Goal: Task Accomplishment & Management: Complete application form

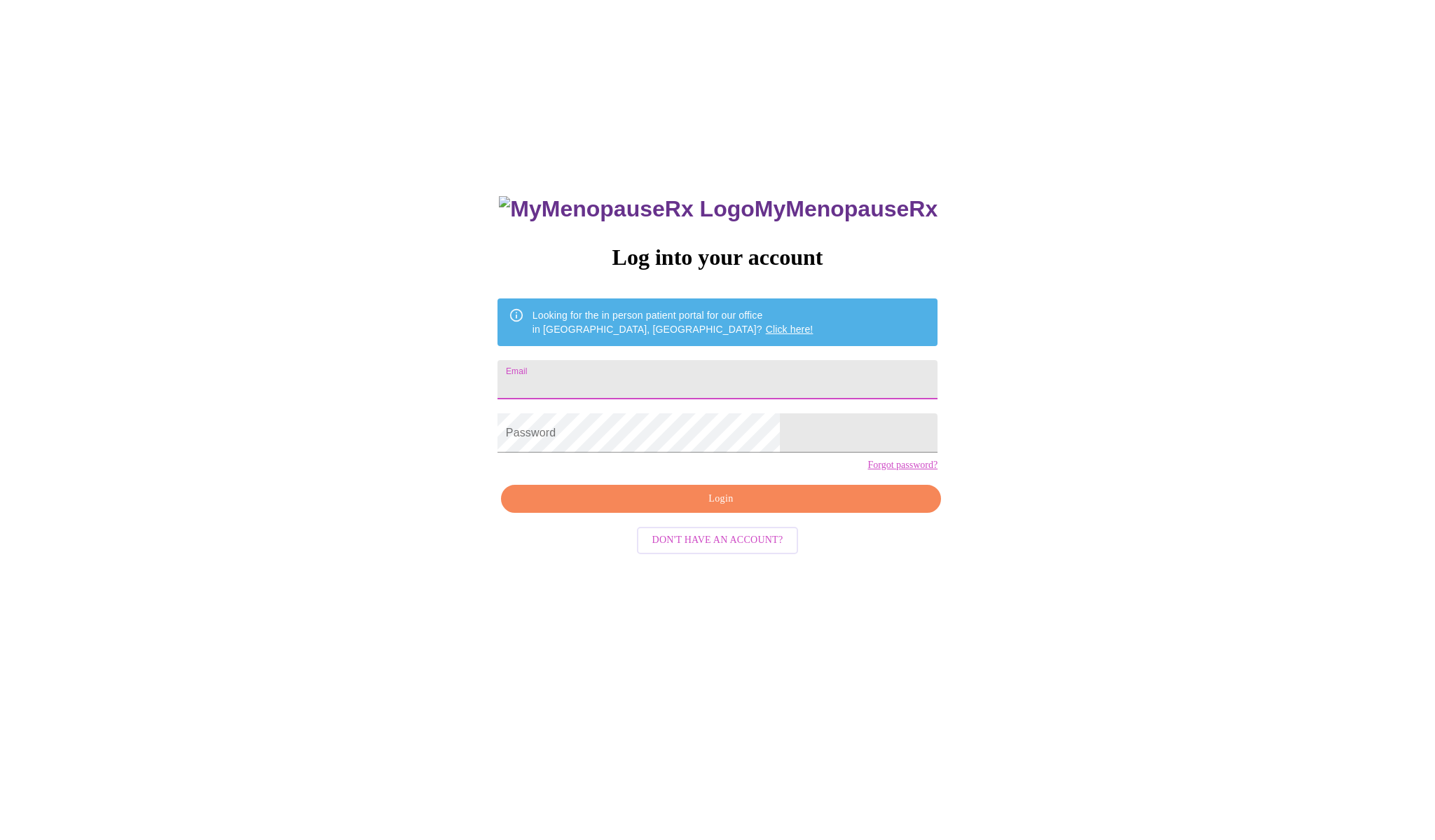
click at [652, 374] on input "Email" at bounding box center [717, 379] width 440 height 40
type input "[EMAIL_ADDRESS][DOMAIN_NAME]"
click at [674, 508] on span "Login" at bounding box center [721, 499] width 408 height 18
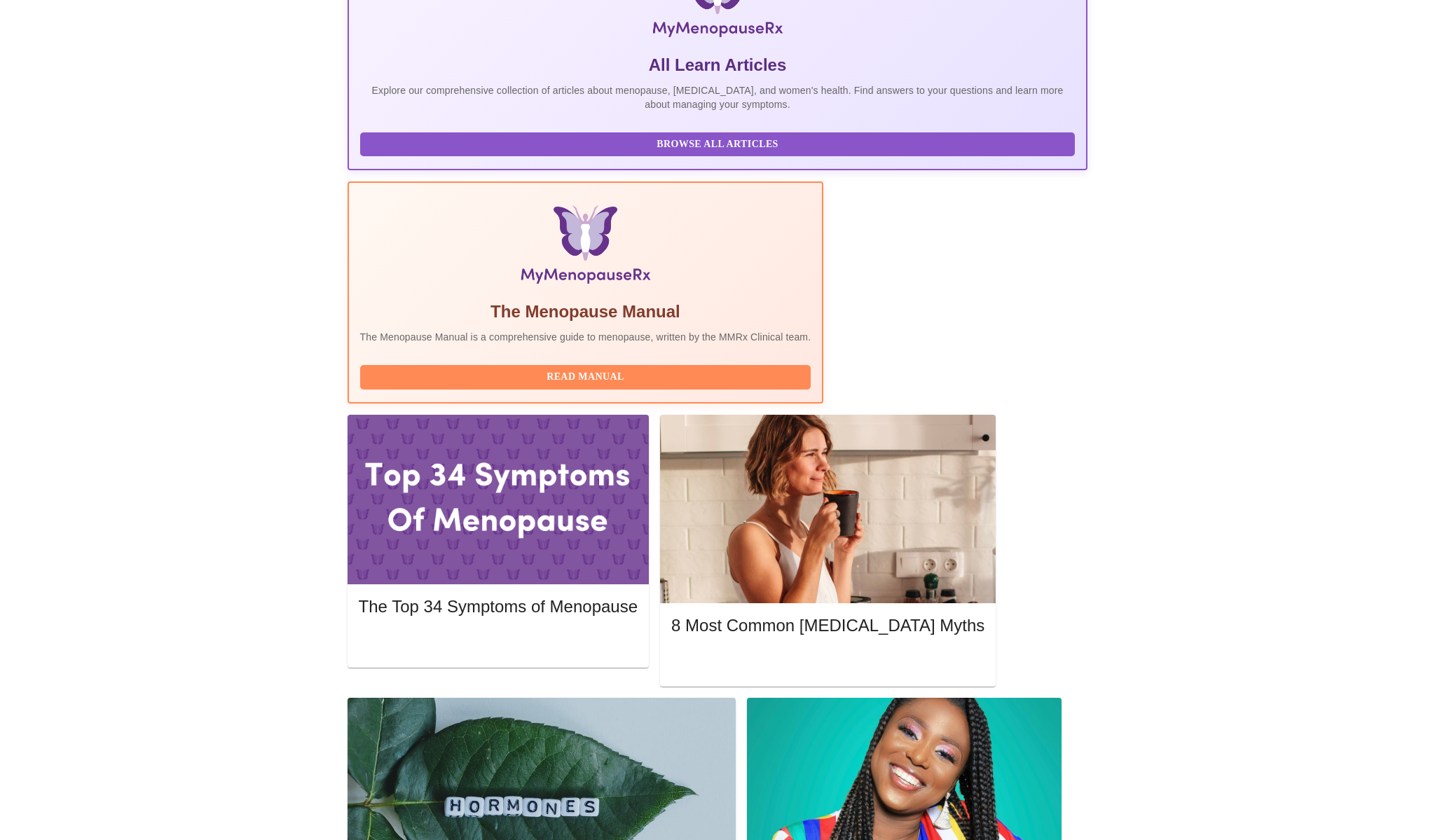
scroll to position [270, 0]
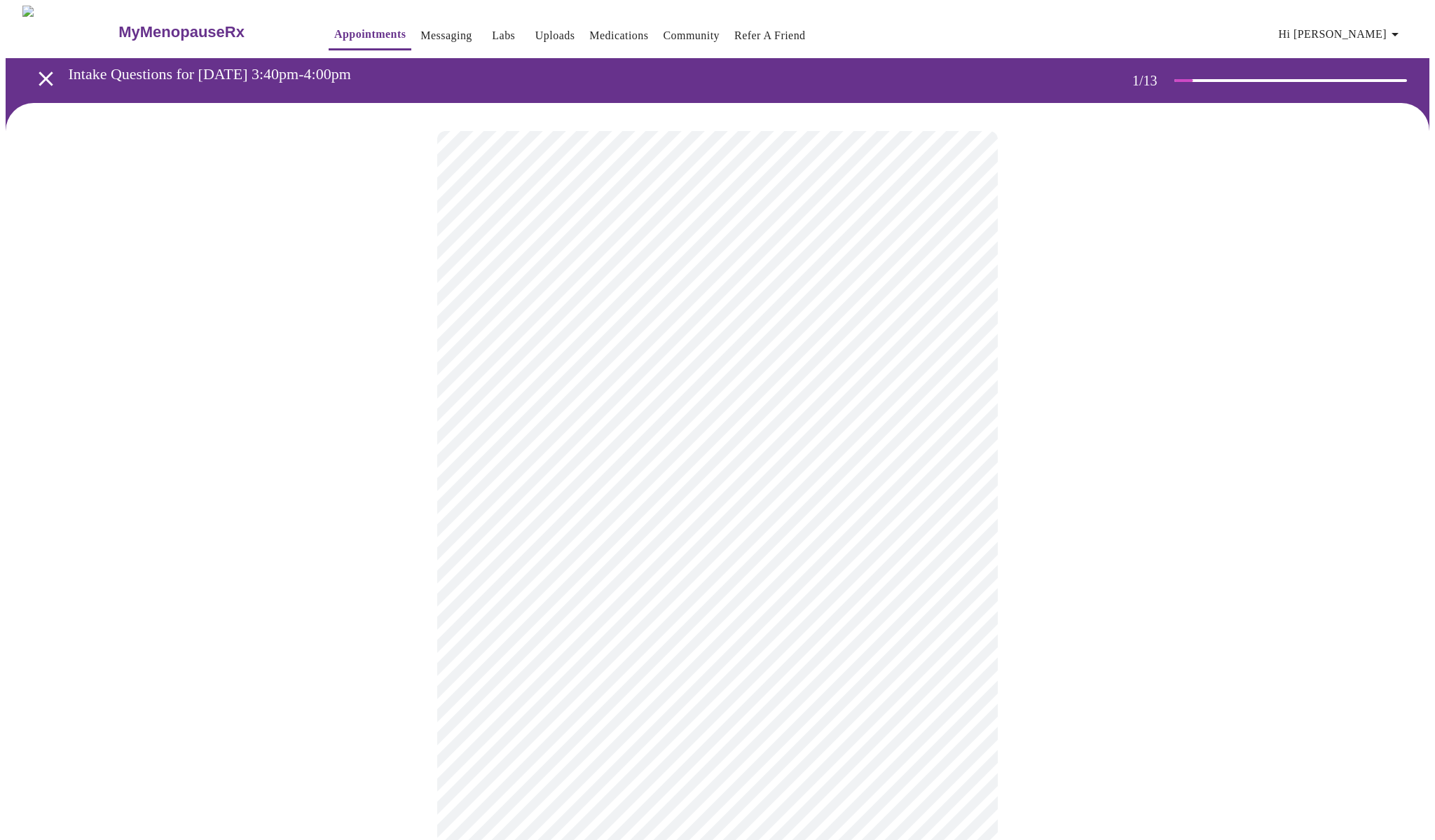
click at [797, 307] on body "MyMenopauseRx Appointments Messaging Labs Uploads Medications Community Refer a…" at bounding box center [718, 644] width 1424 height 1277
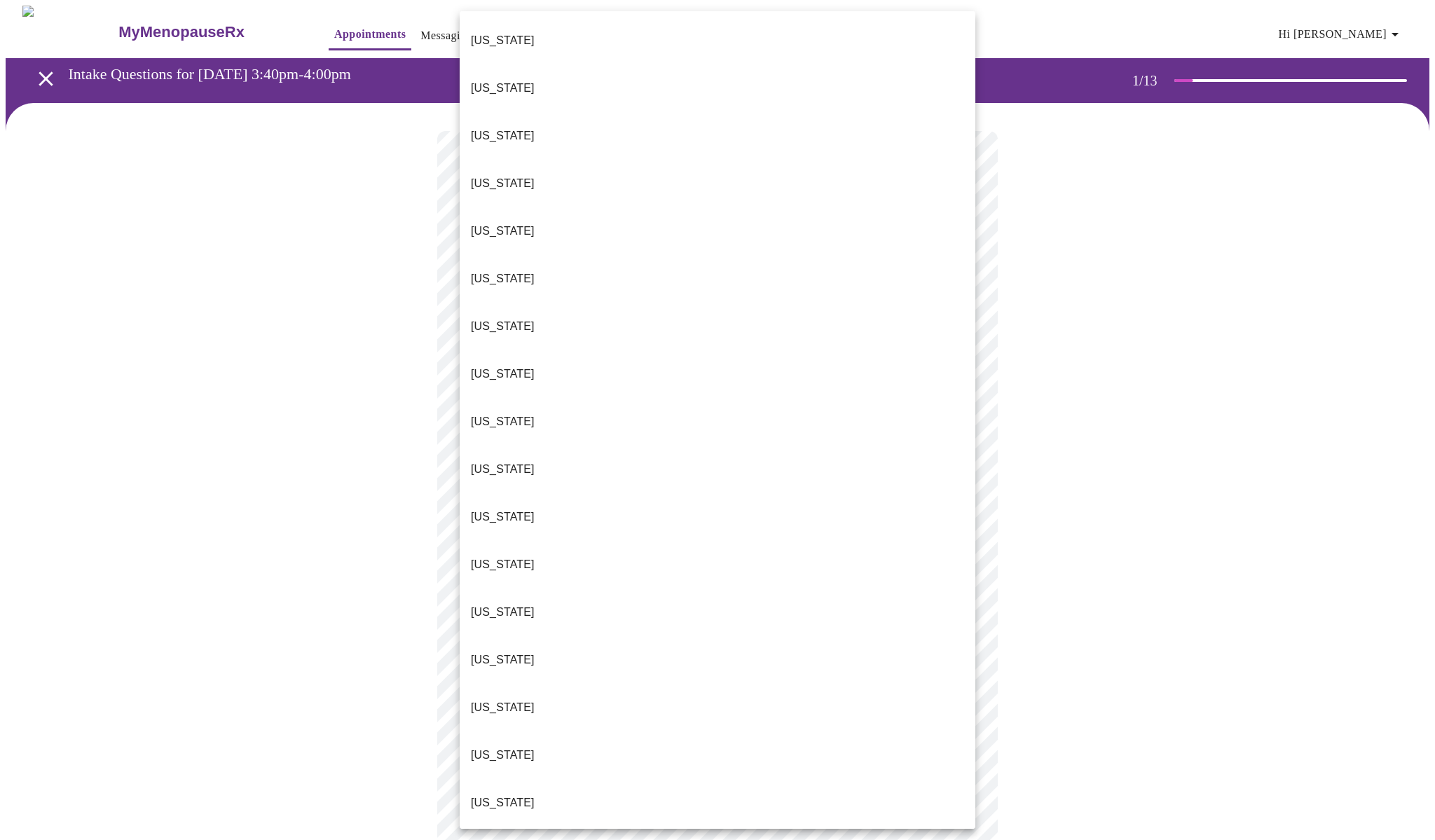
click at [698, 588] on li "[US_STATE]" at bounding box center [717, 612] width 516 height 48
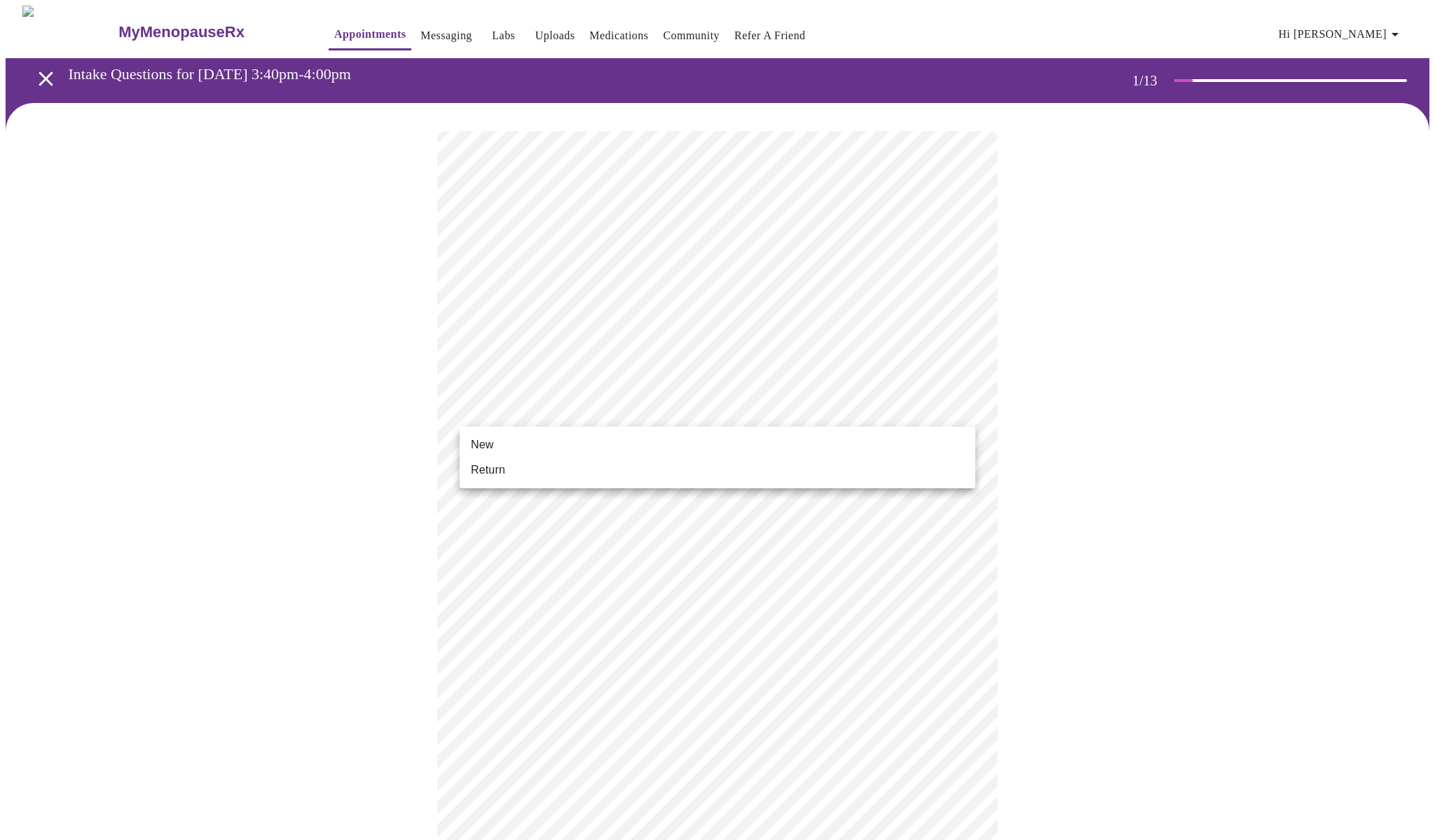
click at [662, 409] on body "MyMenopauseRx Appointments Messaging Labs Uploads Medications Community Refer a…" at bounding box center [718, 641] width 1424 height 1270
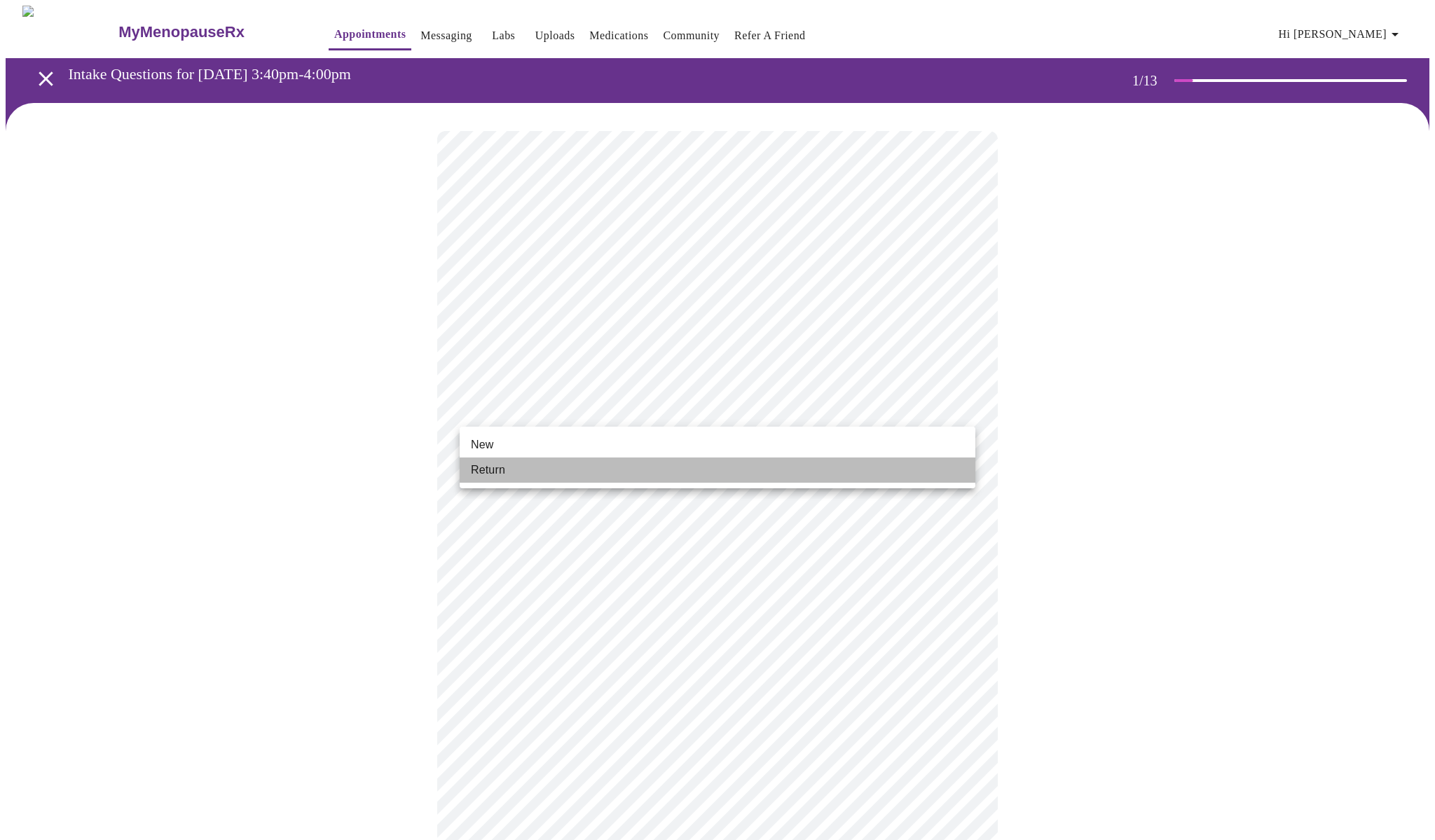
click at [621, 479] on li "Return" at bounding box center [717, 470] width 516 height 25
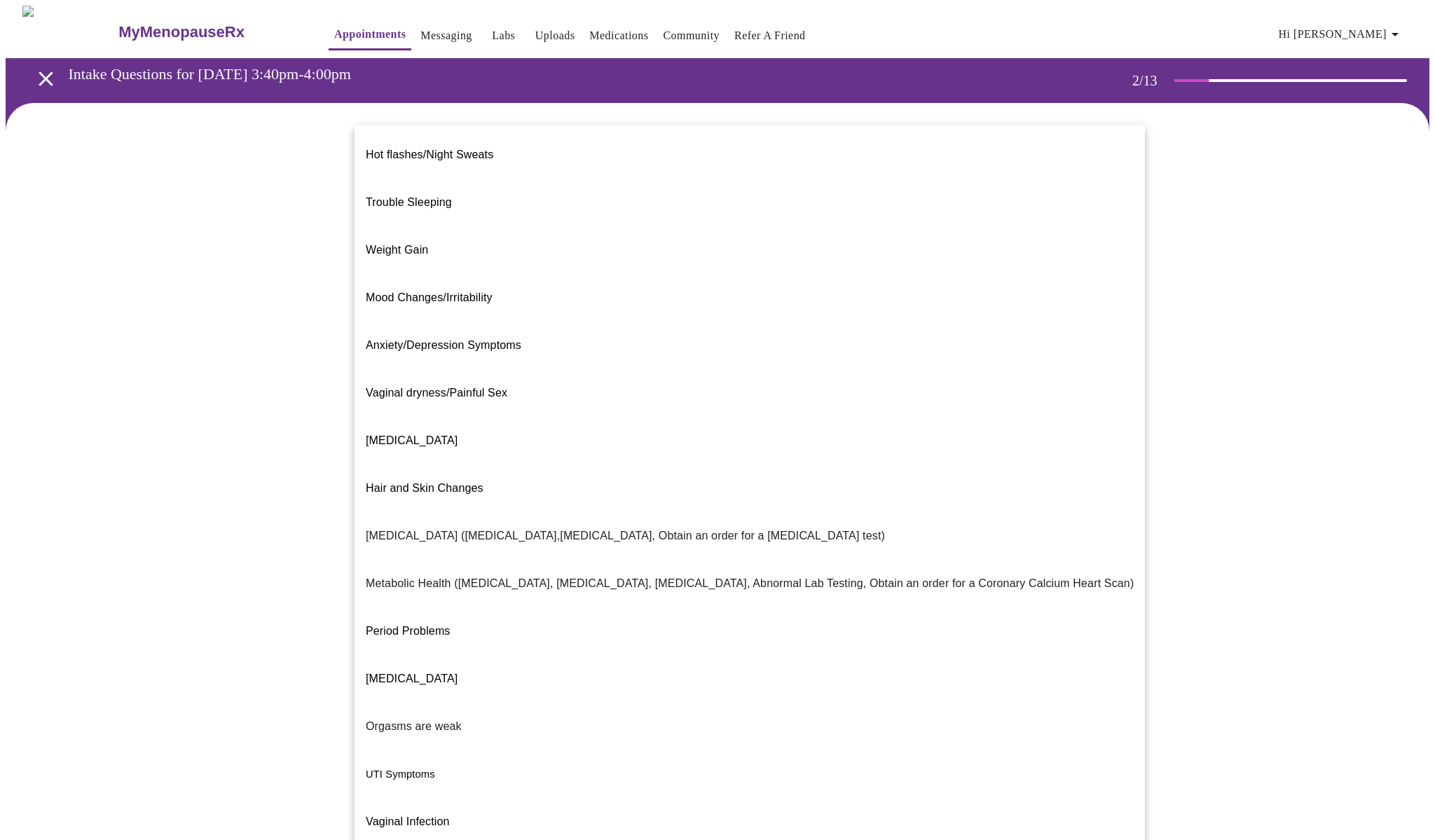
click at [736, 285] on body "MyMenopauseRx Appointments Messaging Labs Uploads Medications Community Refer a…" at bounding box center [718, 425] width 1424 height 840
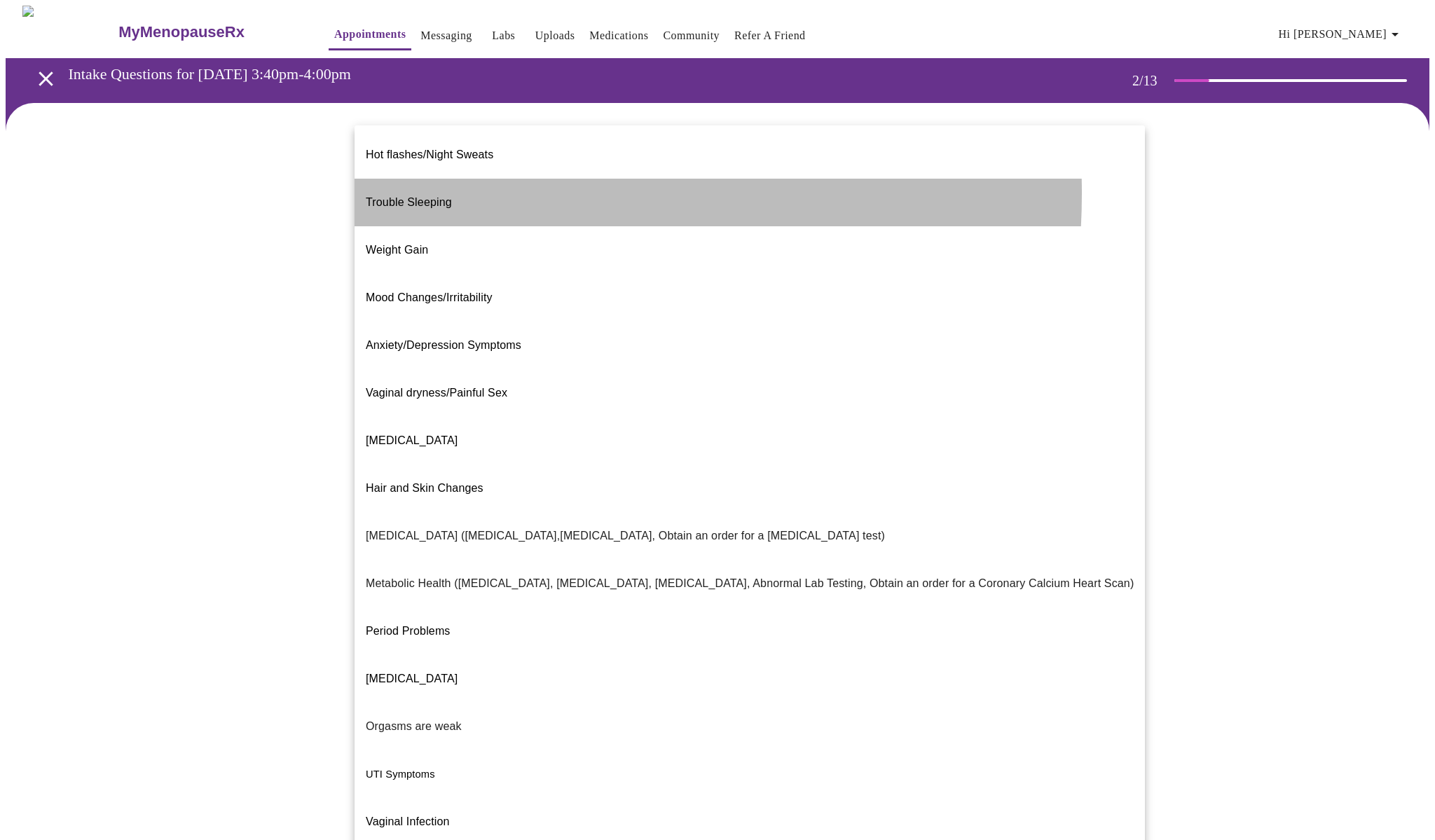
click at [462, 182] on li "Trouble Sleeping" at bounding box center [749, 202] width 790 height 48
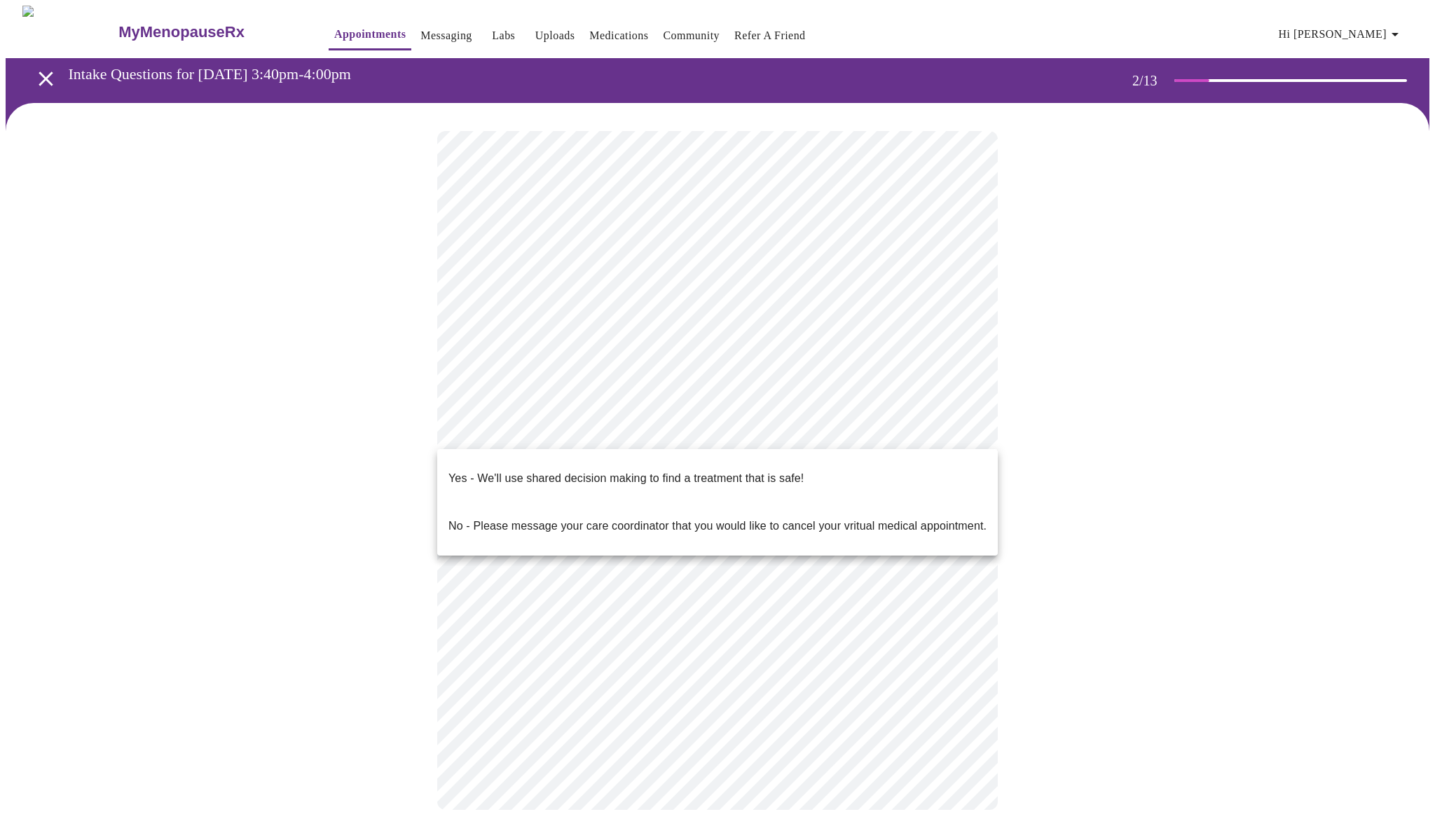
click at [534, 427] on body "MyMenopauseRx Appointments Messaging Labs Uploads Medications Community Refer a…" at bounding box center [718, 421] width 1424 height 832
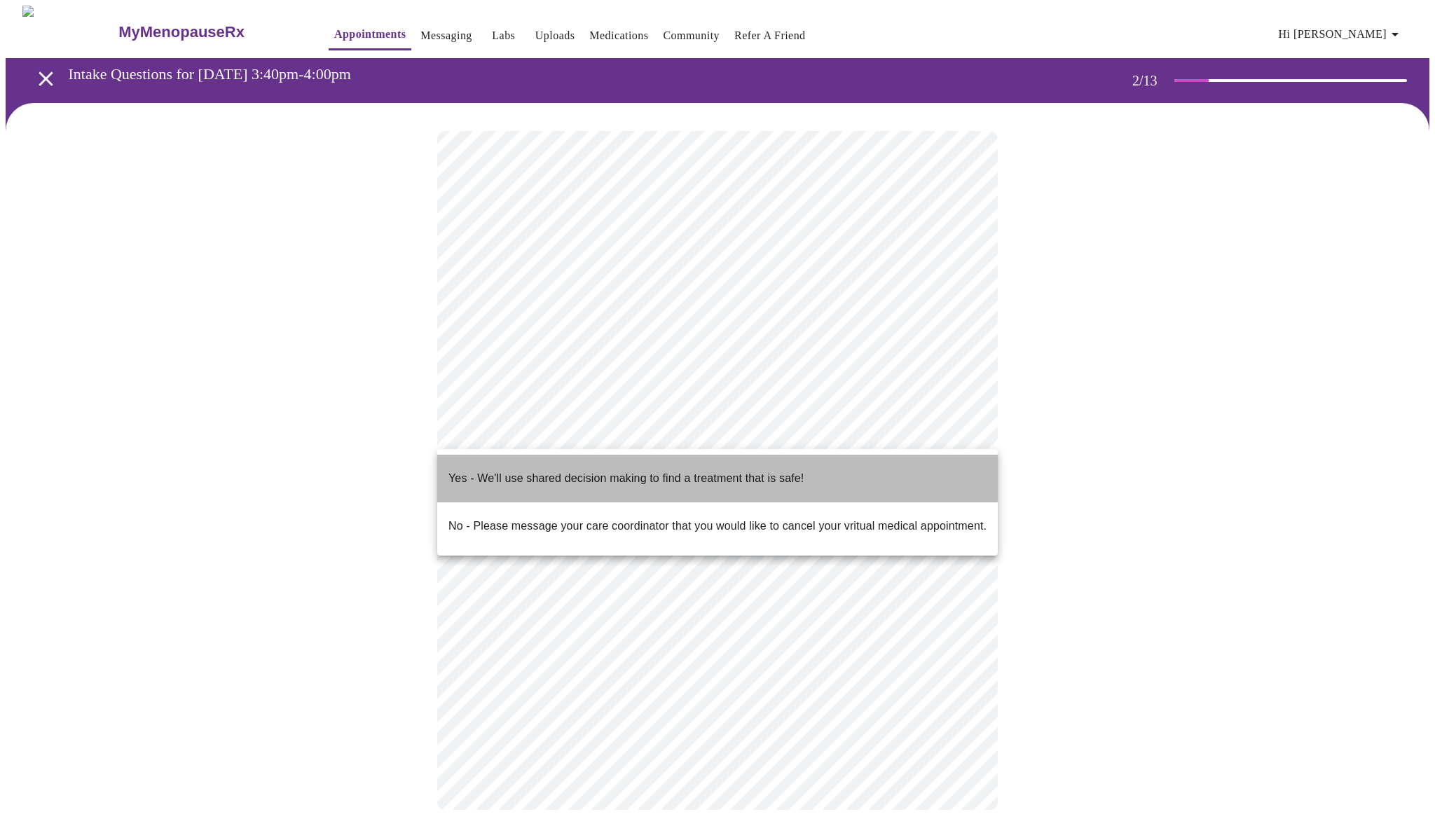
click at [533, 470] on p "Yes - We'll use shared decision making to find a treatment that is safe!" at bounding box center [626, 478] width 355 height 17
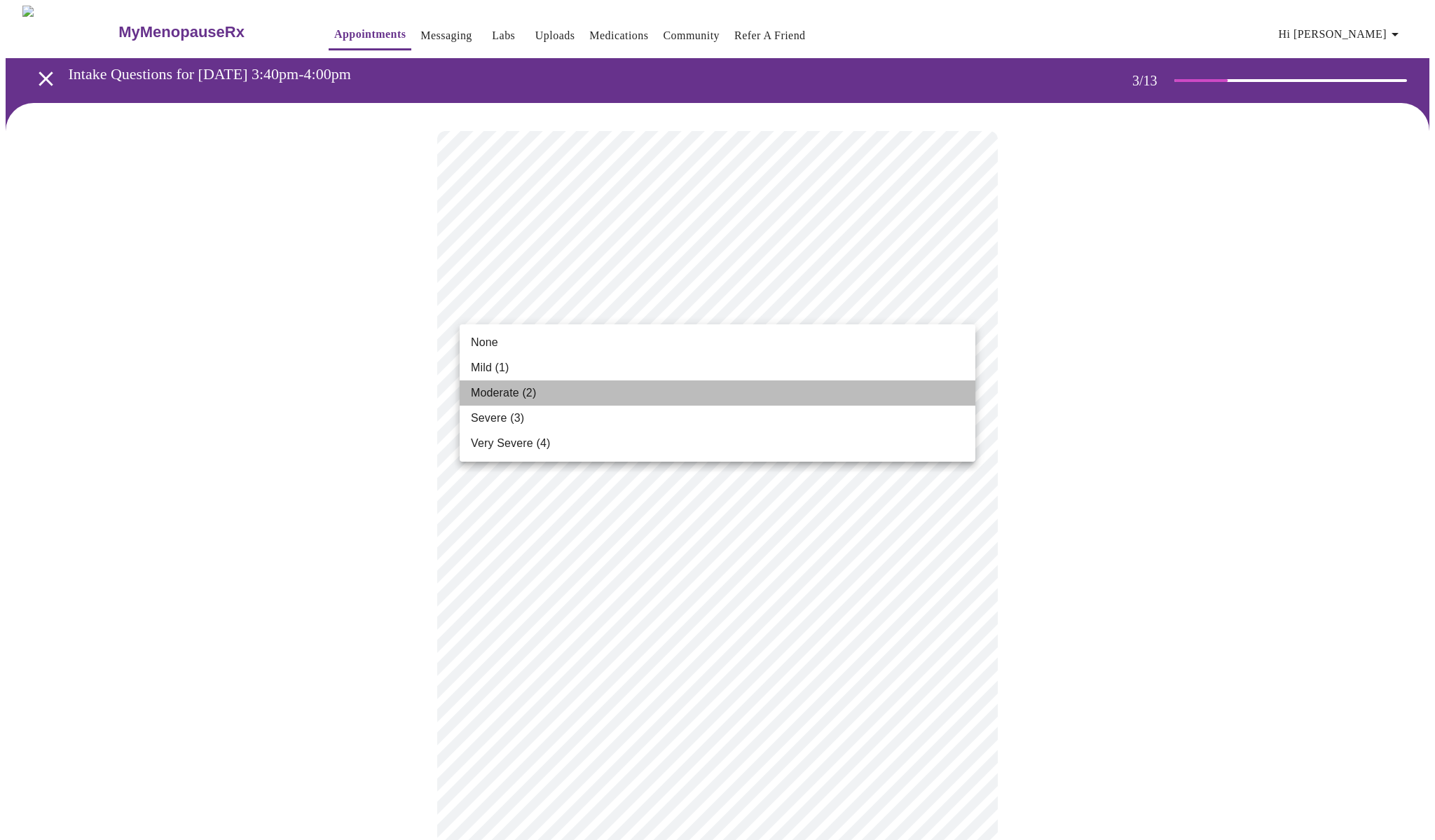
click at [521, 391] on span "Moderate (2)" at bounding box center [503, 393] width 65 height 17
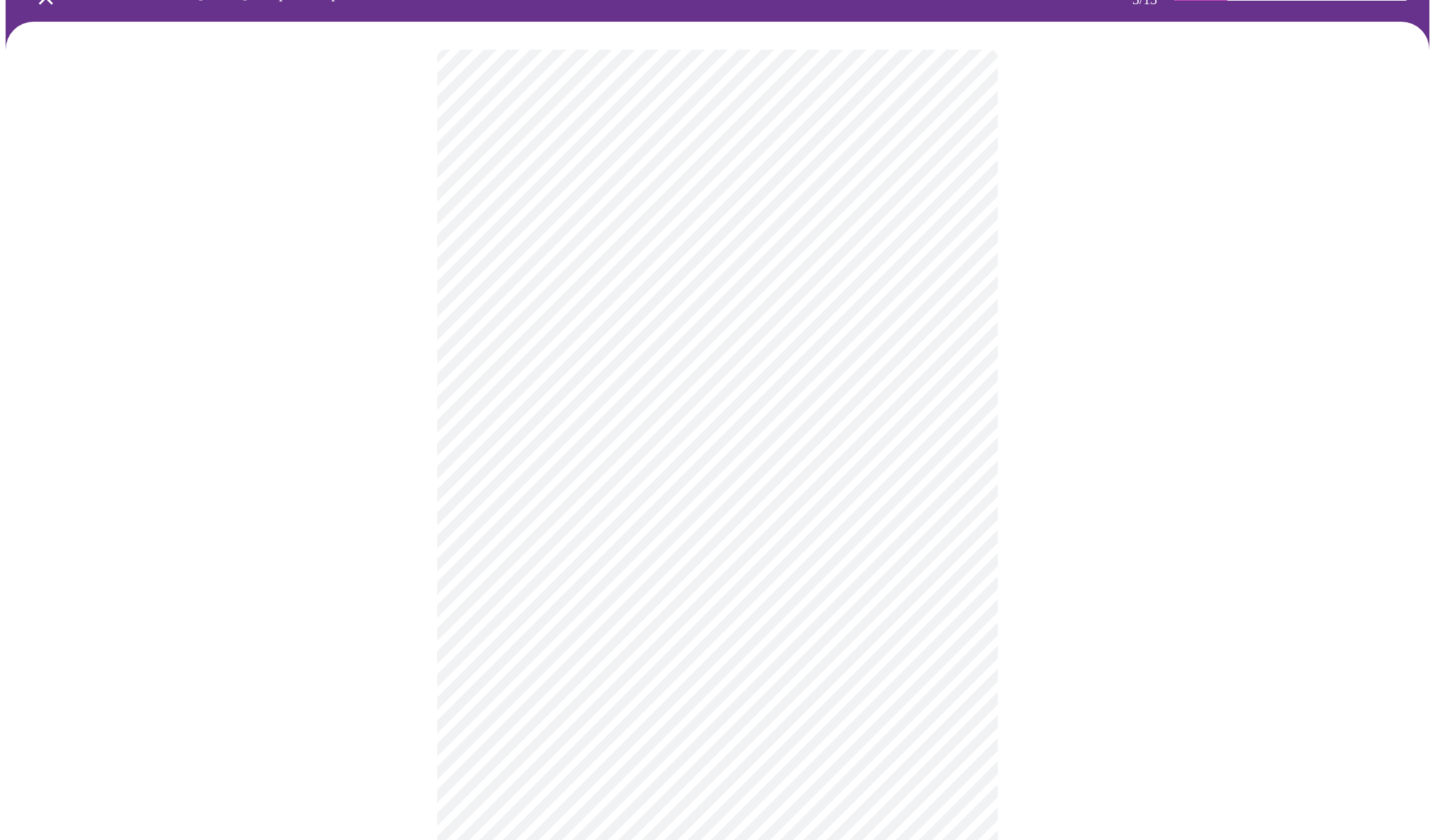
scroll to position [82, 0]
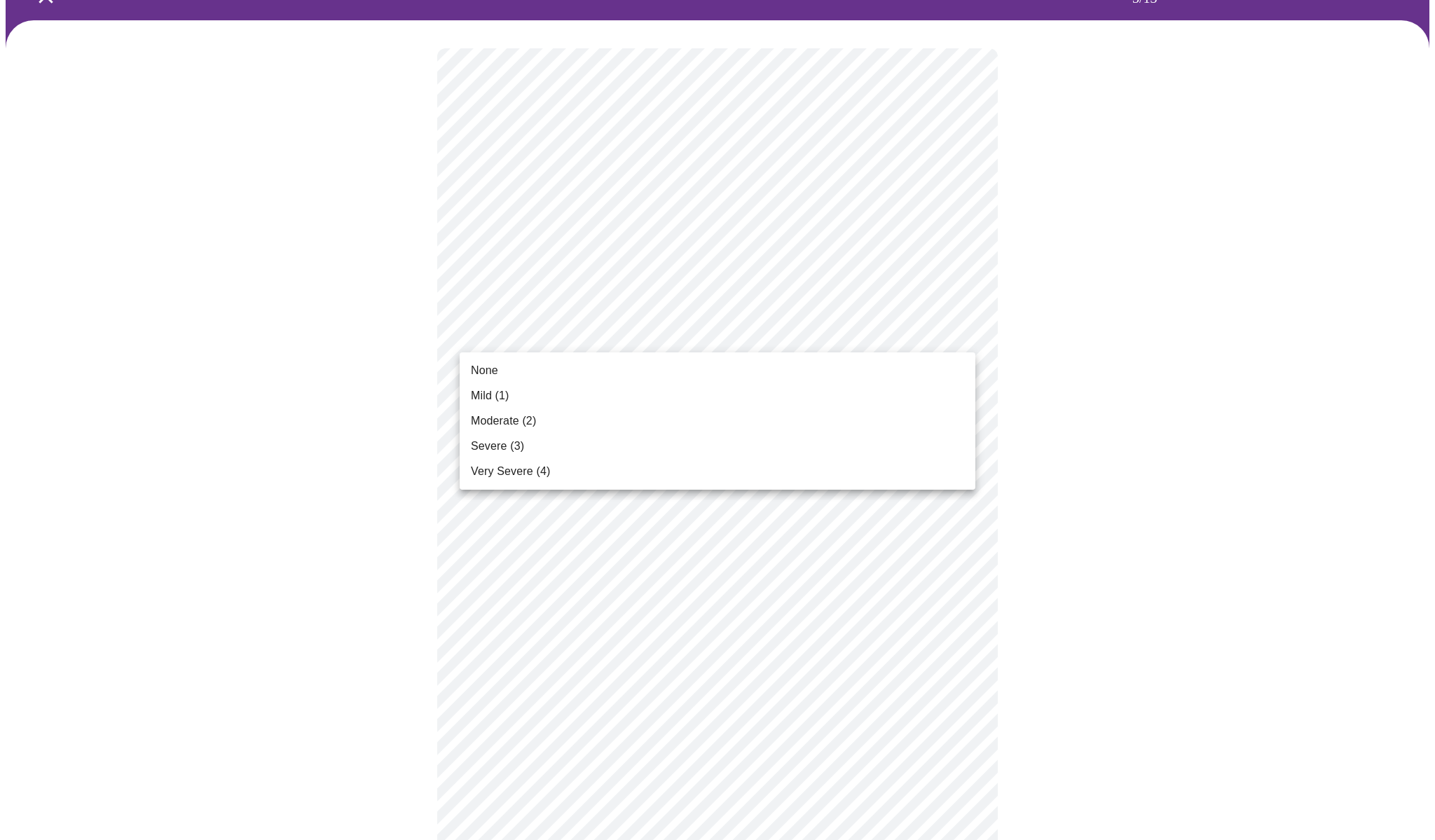
click at [647, 328] on body "MyMenopauseRx Appointments Messaging Labs Uploads Medications Community Refer a…" at bounding box center [718, 842] width 1424 height 1837
click at [520, 367] on li "None" at bounding box center [717, 370] width 516 height 25
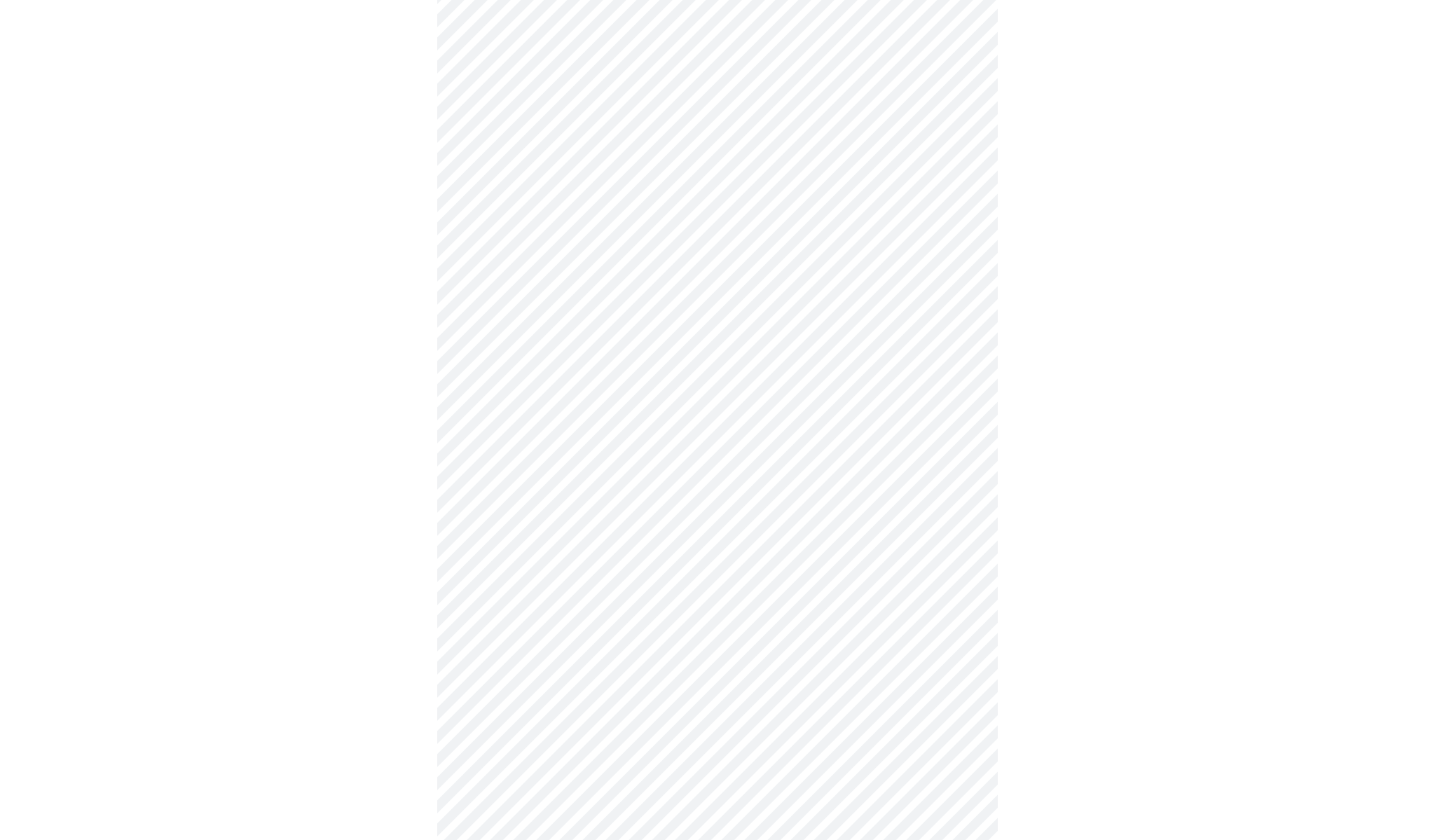
scroll to position [173, 0]
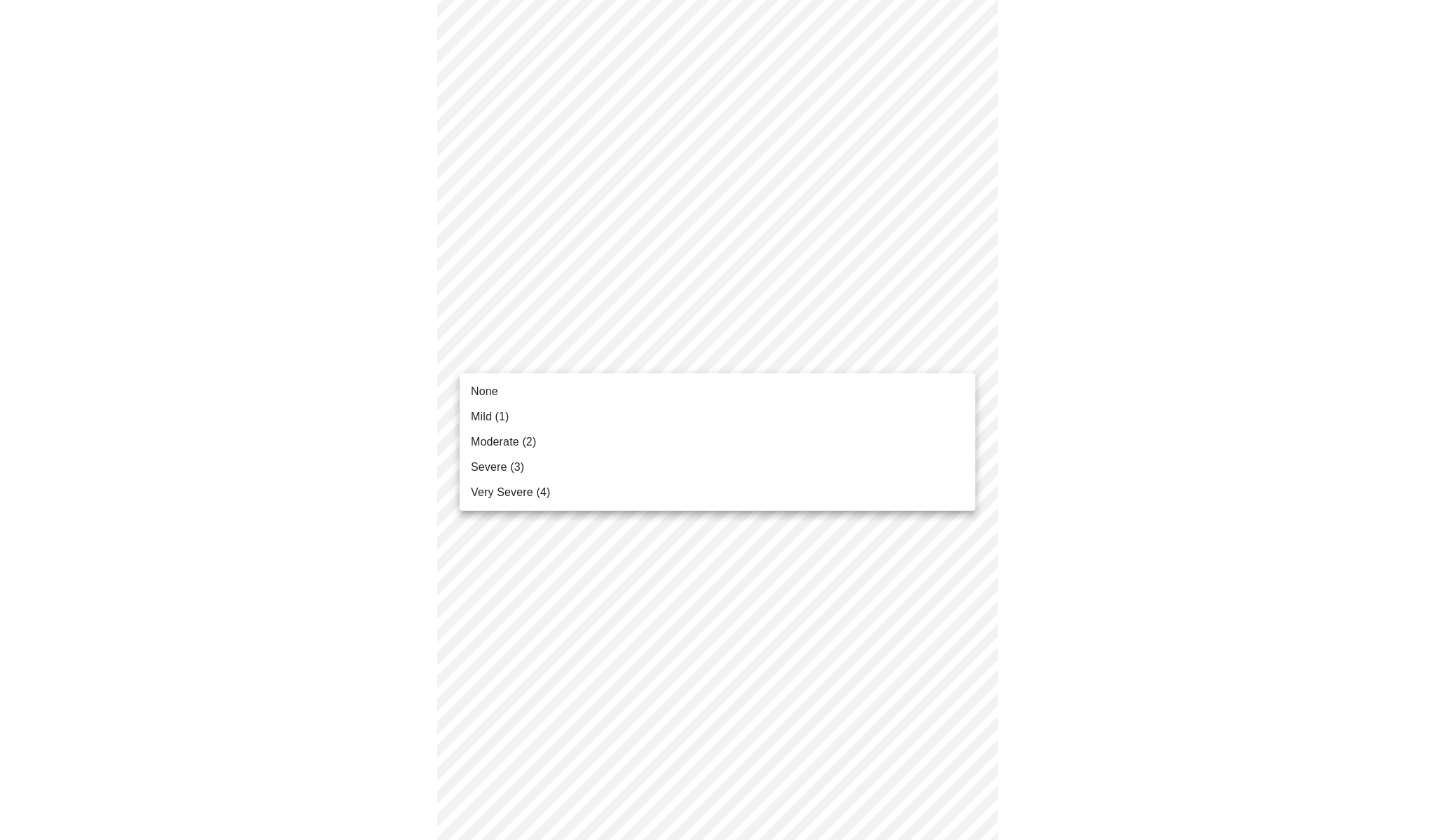
click at [597, 357] on body "MyMenopauseRx Appointments Messaging Labs Uploads Medications Community Refer a…" at bounding box center [718, 742] width 1424 height 1817
click at [556, 434] on li "Moderate (2)" at bounding box center [717, 441] width 516 height 25
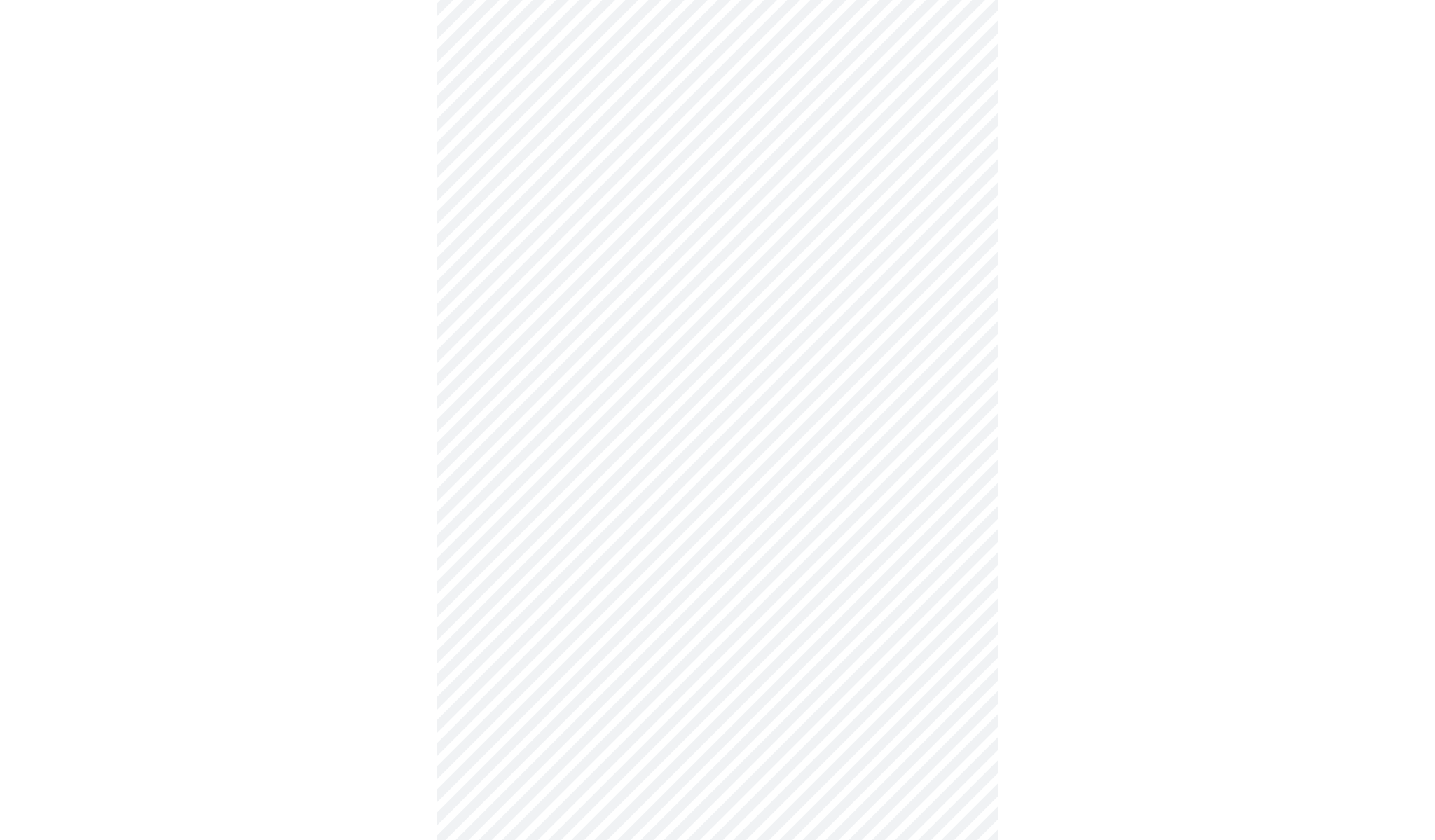
scroll to position [315, 0]
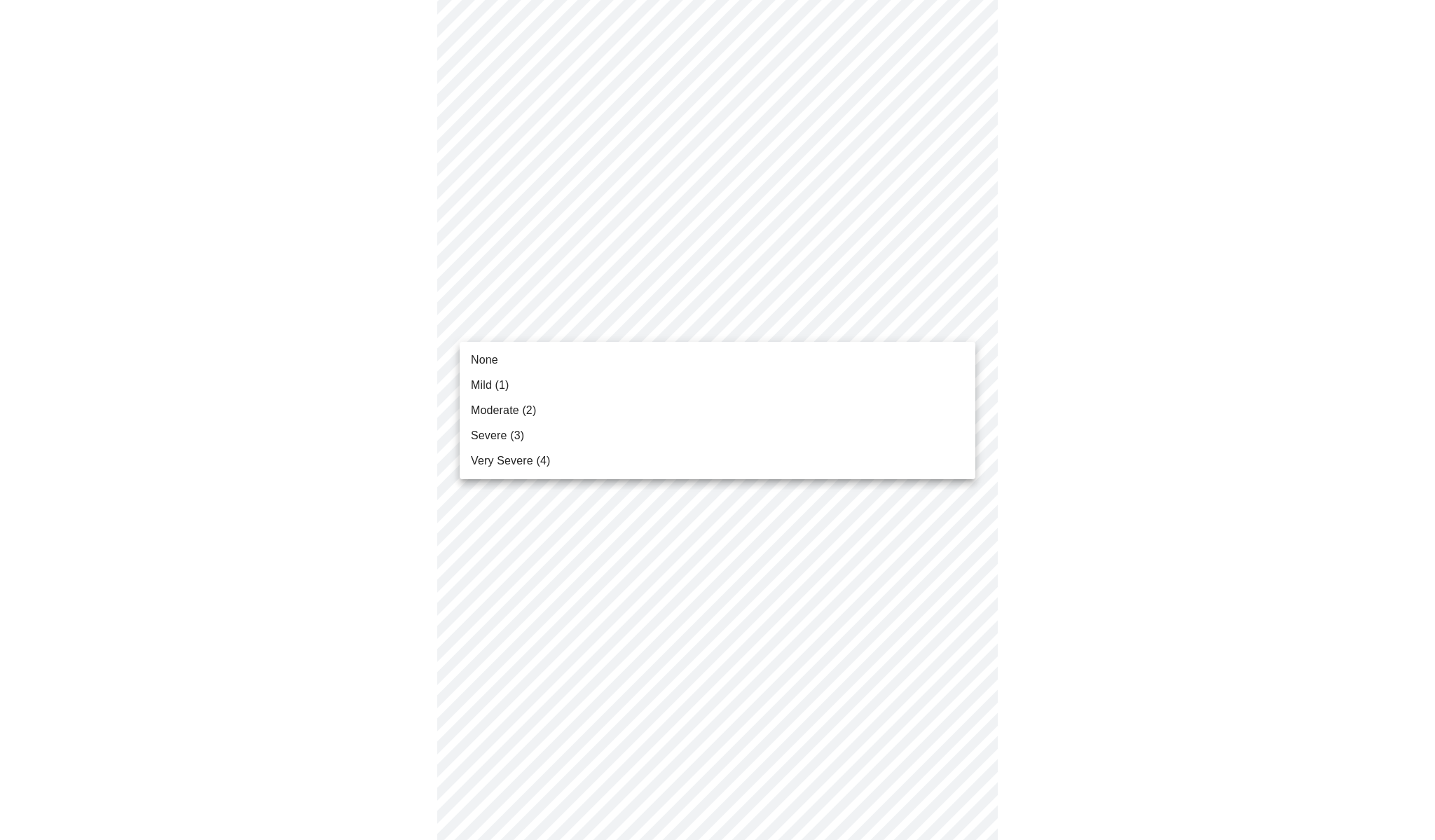
click at [613, 326] on body "MyMenopauseRx Appointments Messaging Labs Uploads Medications Community Refer a…" at bounding box center [718, 590] width 1424 height 1799
click at [539, 360] on li "None" at bounding box center [717, 360] width 516 height 25
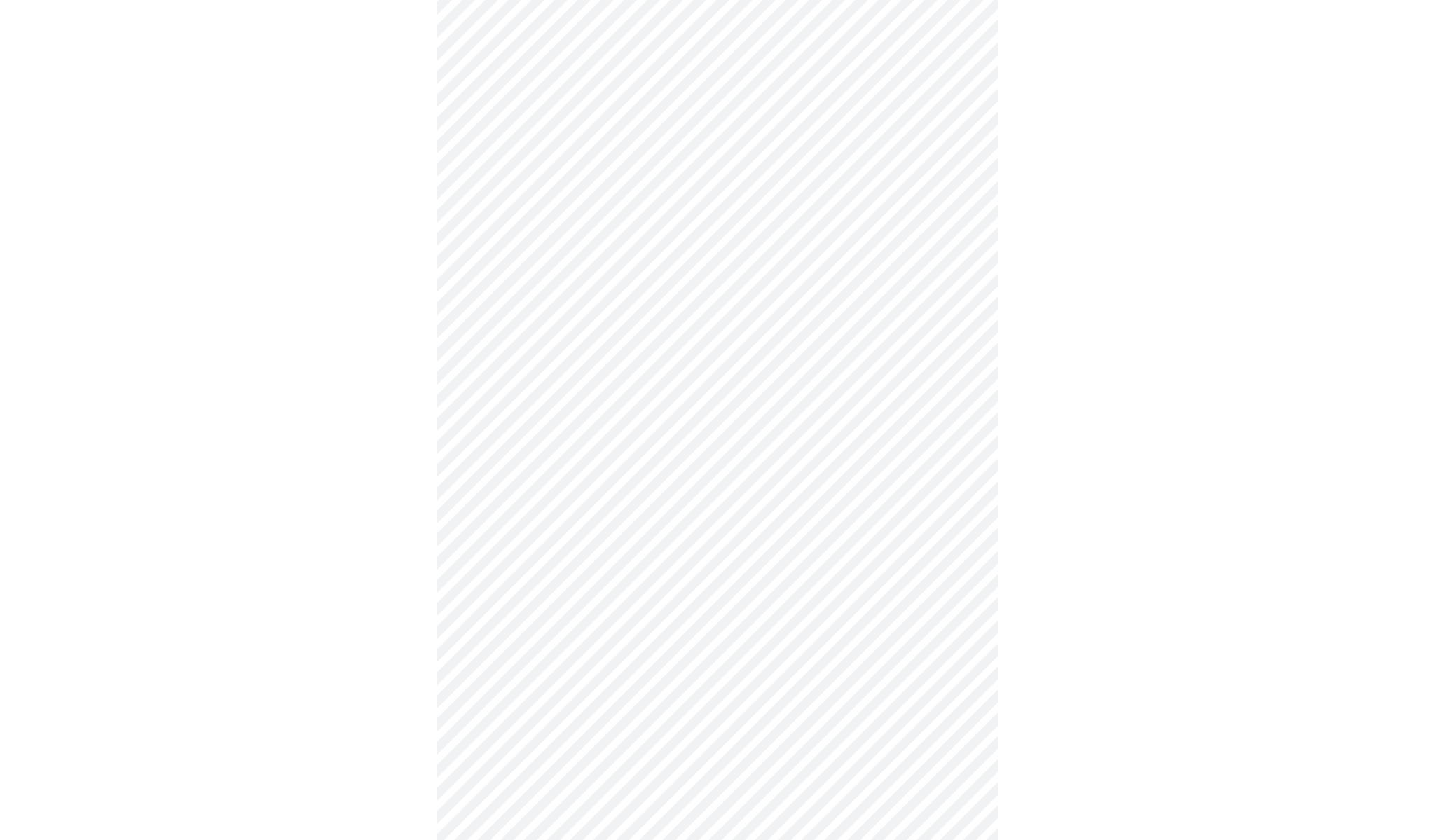
click at [538, 416] on body "MyMenopauseRx Appointments Messaging Labs Uploads Medications Community Refer a…" at bounding box center [718, 581] width 1424 height 1780
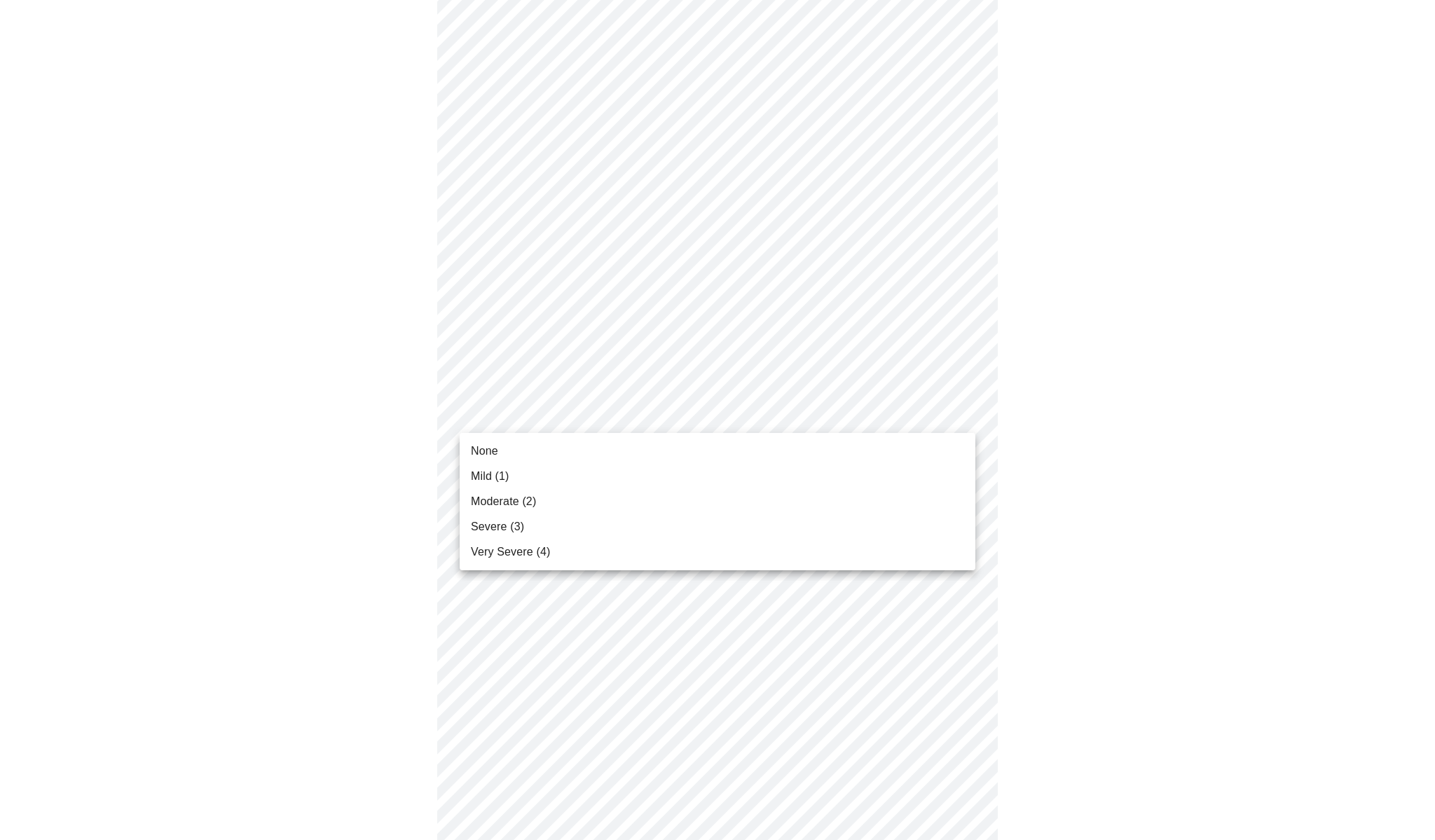
click at [522, 484] on li "Mild (1)" at bounding box center [717, 476] width 516 height 25
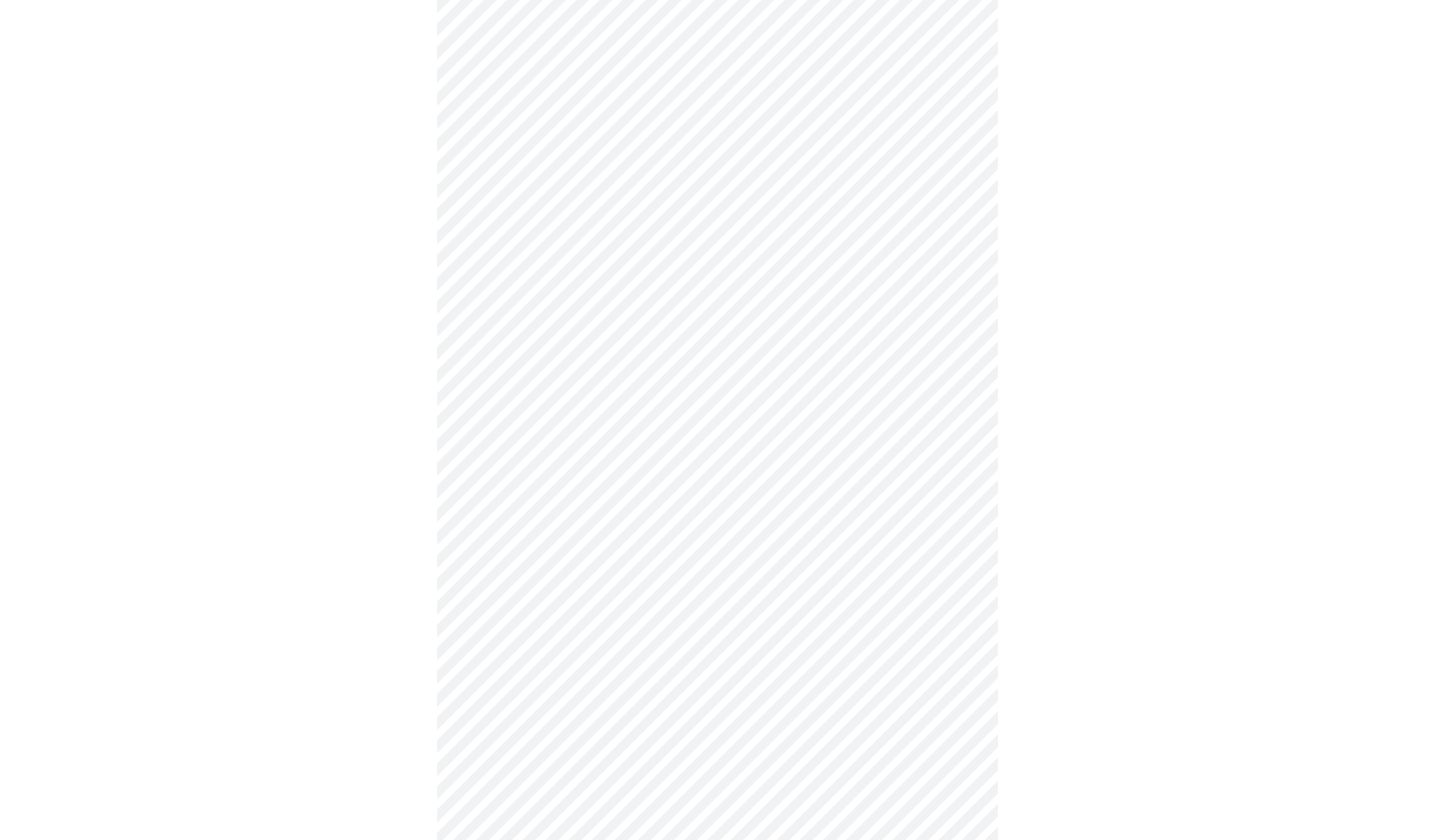
scroll to position [456, 0]
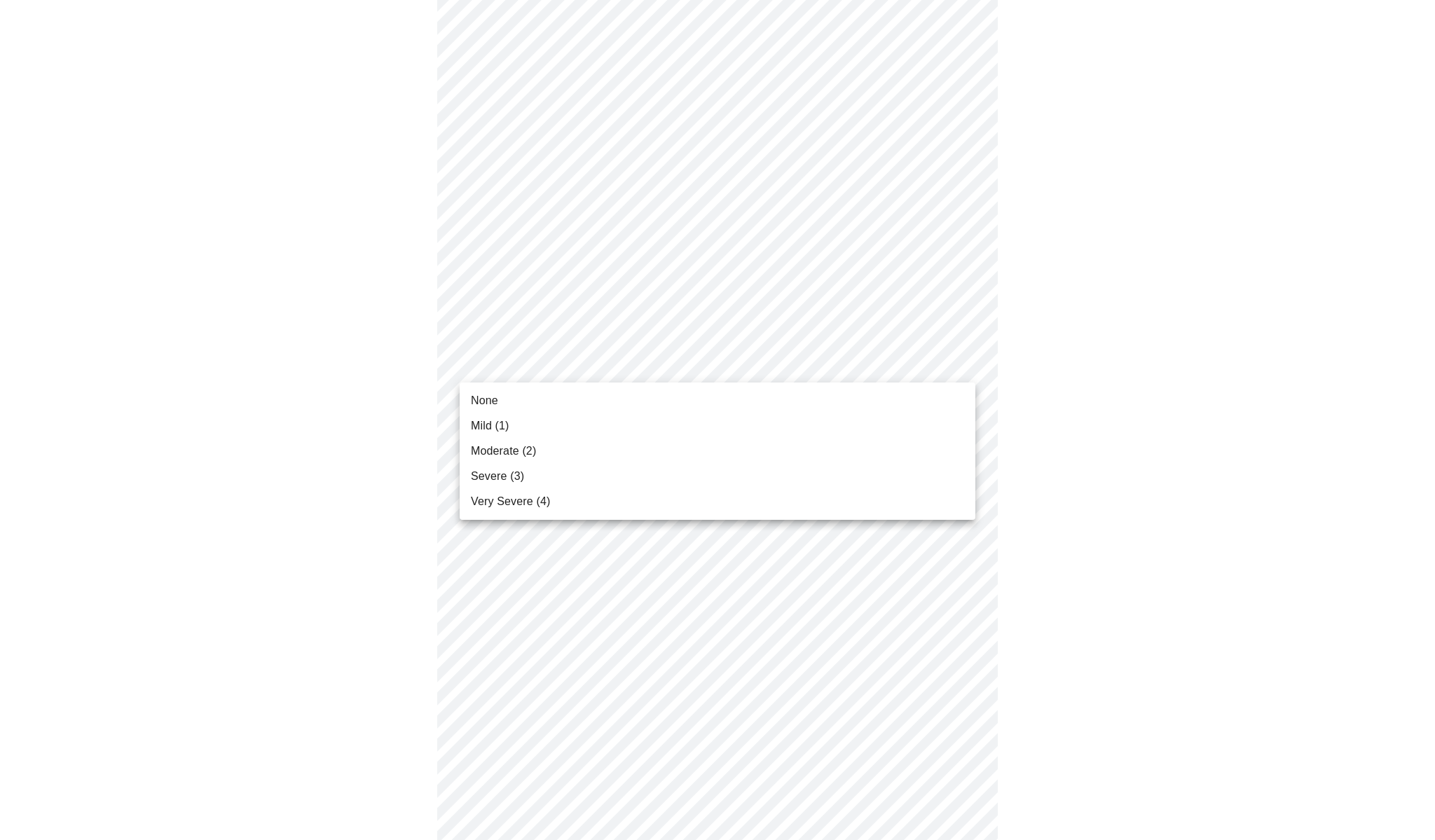
click at [551, 365] on body "MyMenopauseRx Appointments Messaging Labs Uploads Medications Community Refer a…" at bounding box center [718, 430] width 1424 height 1761
click at [535, 428] on li "Mild (1)" at bounding box center [717, 425] width 516 height 25
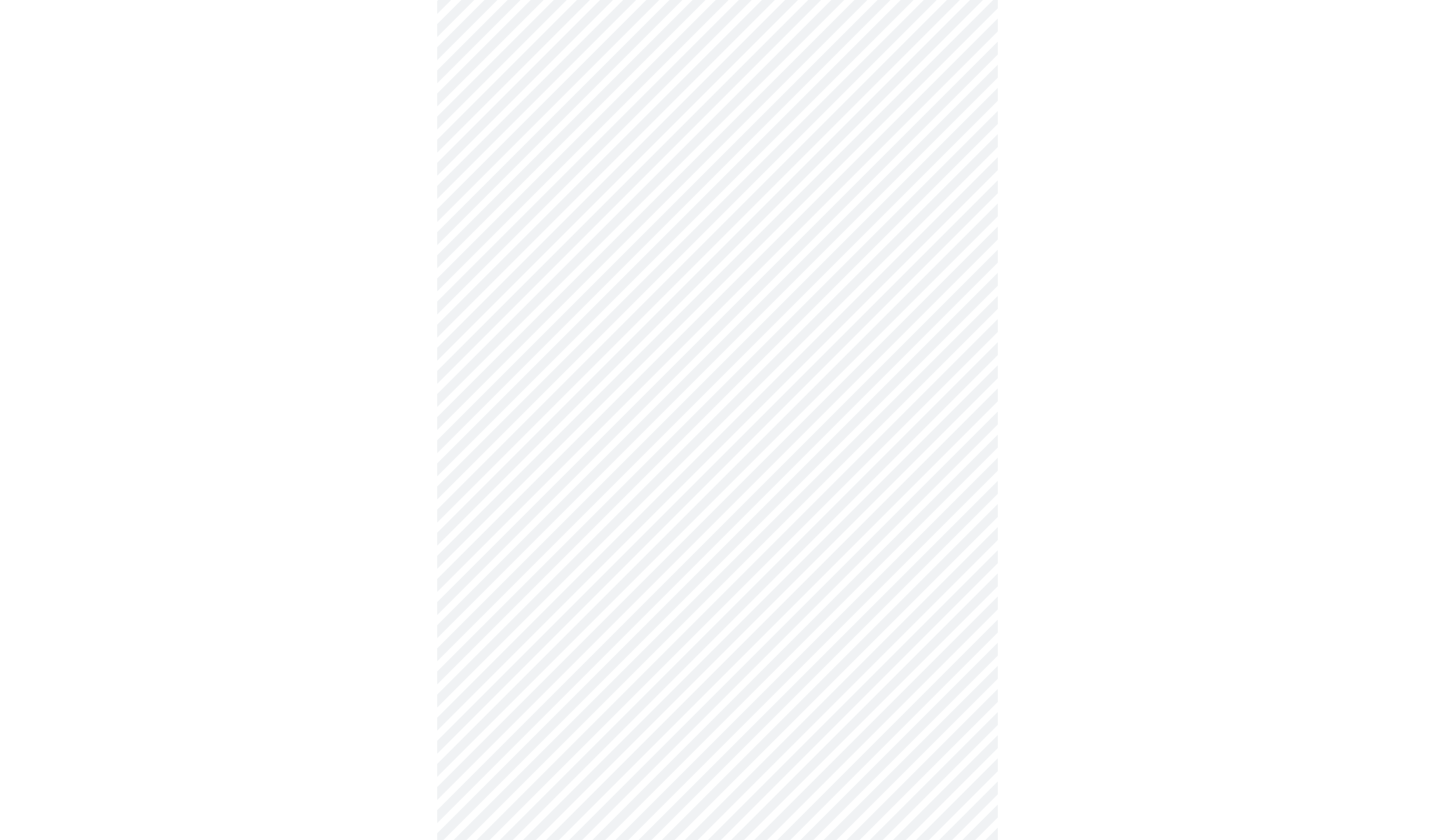
scroll to position [603, 0]
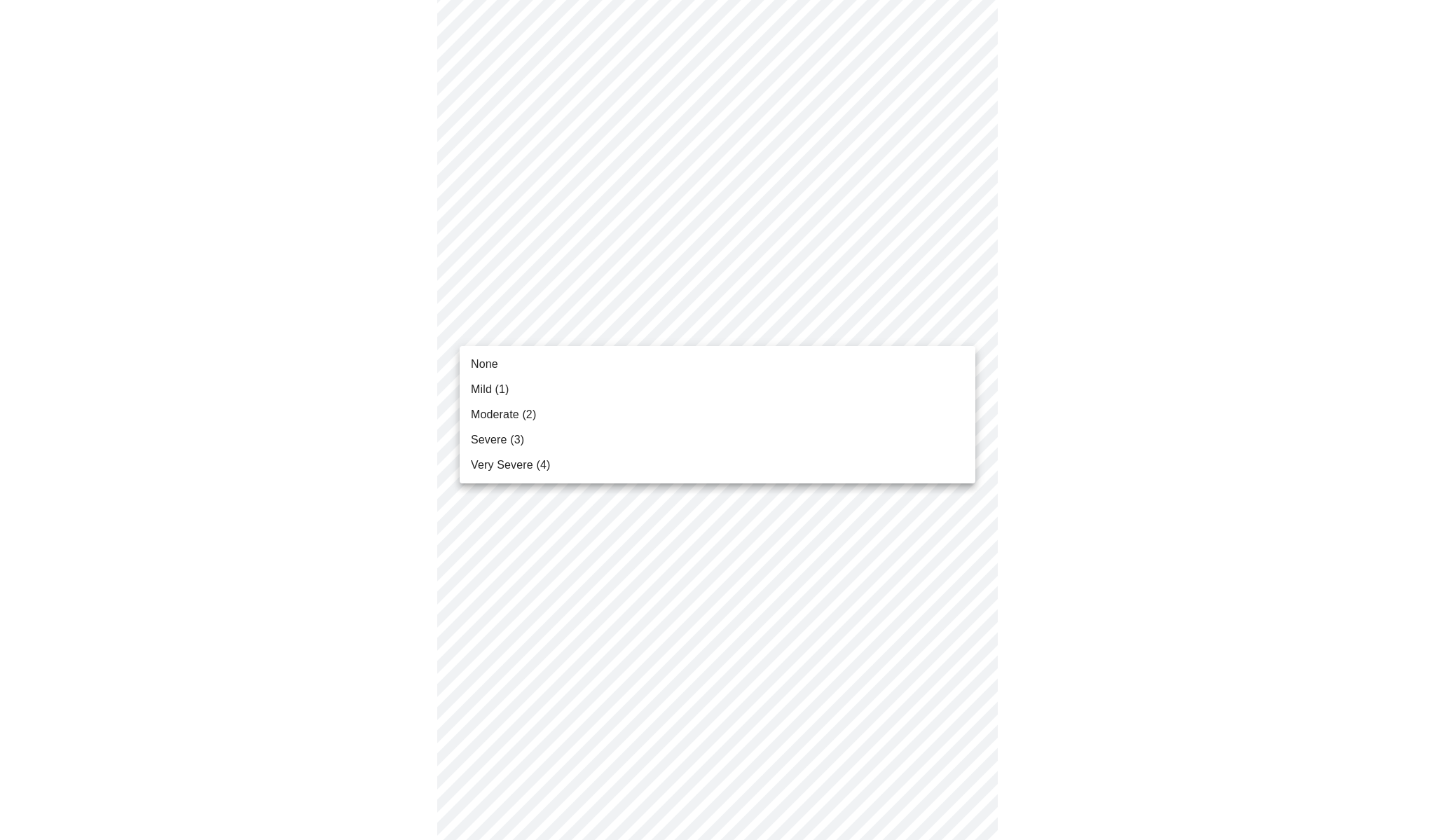
click at [556, 328] on body "MyMenopauseRx Appointments Messaging Labs Uploads Medications Community Refer a…" at bounding box center [718, 274] width 1424 height 1742
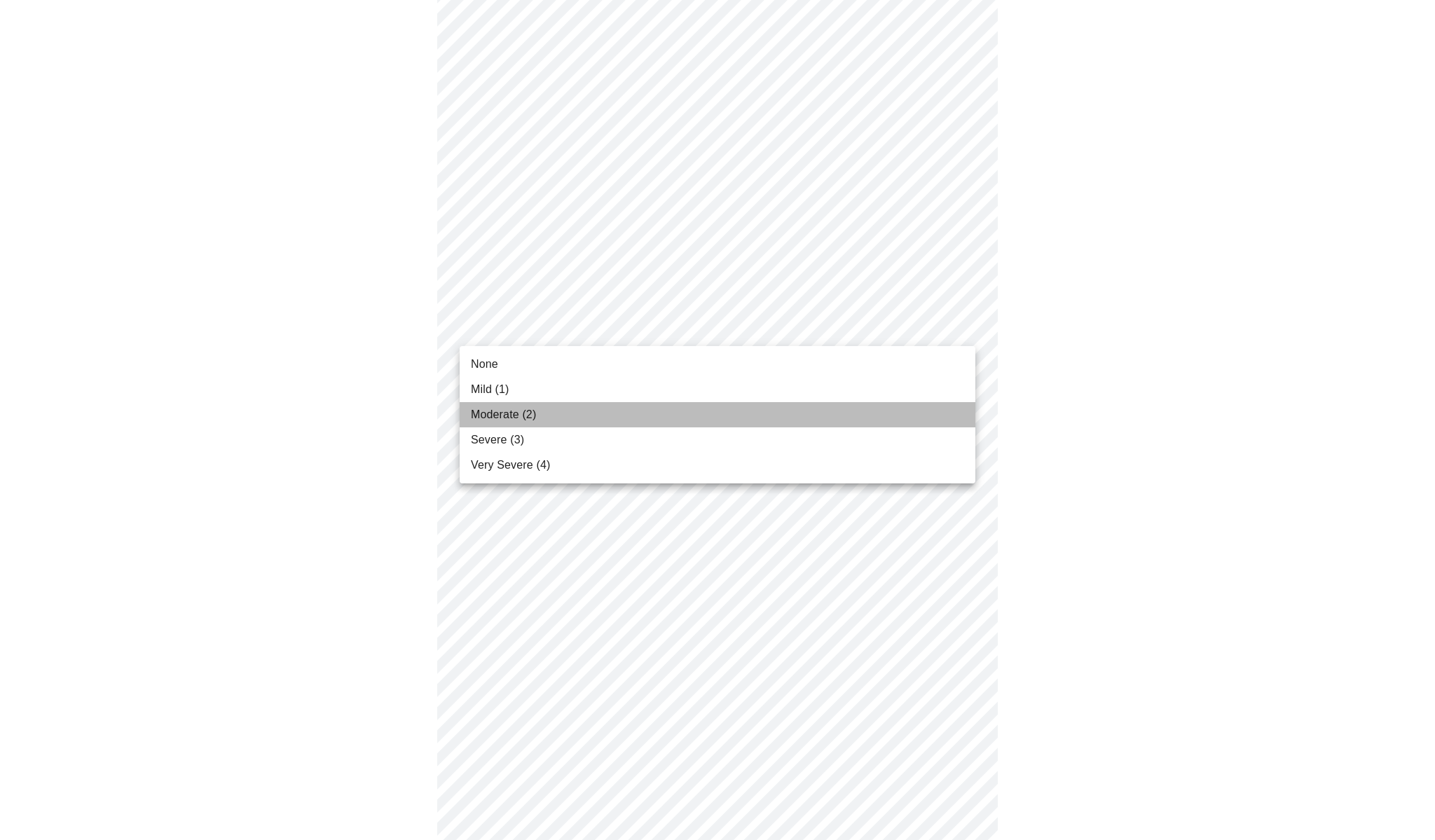
click at [538, 414] on li "Moderate (2)" at bounding box center [717, 414] width 516 height 25
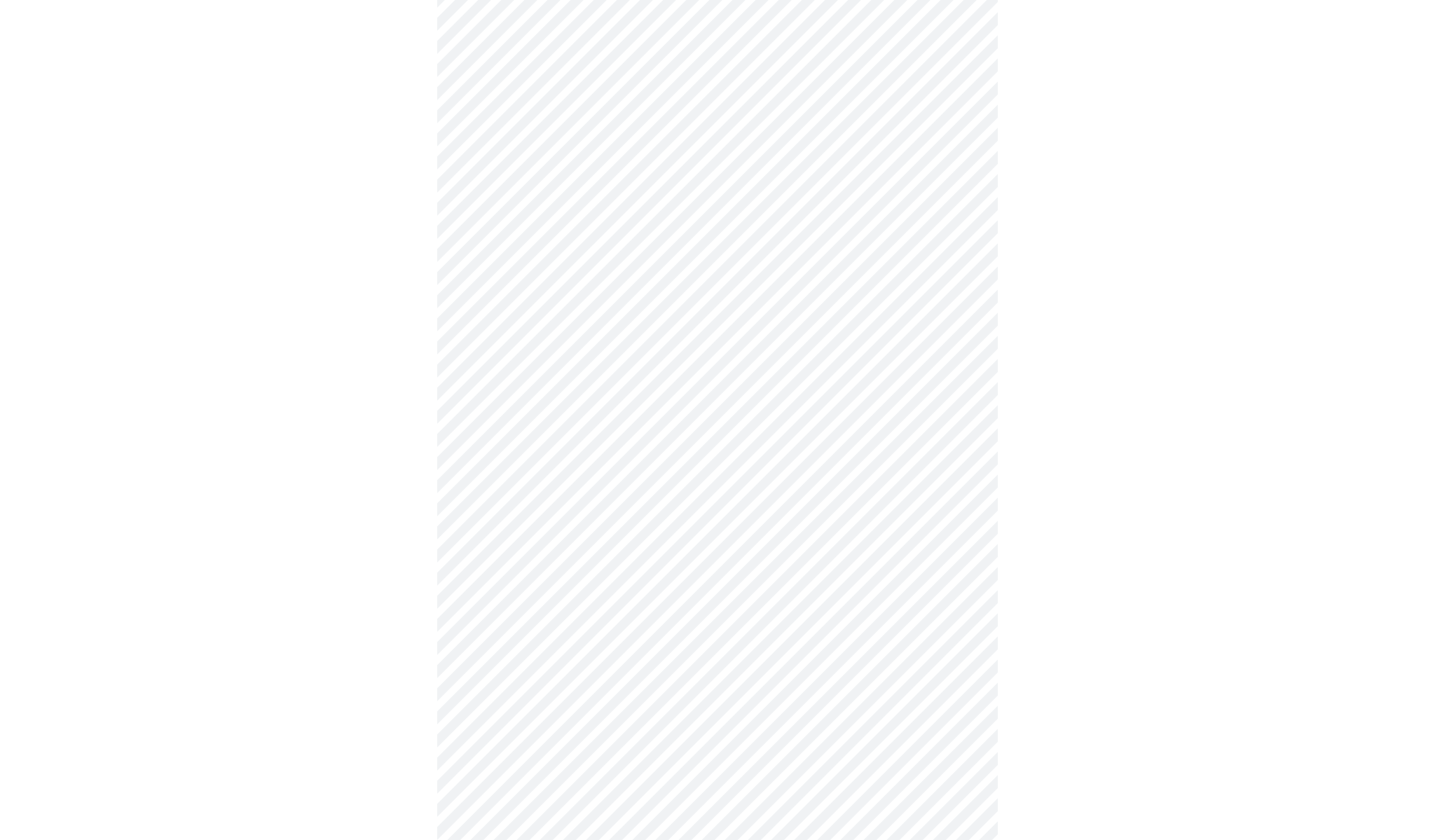
scroll to position [700, 0]
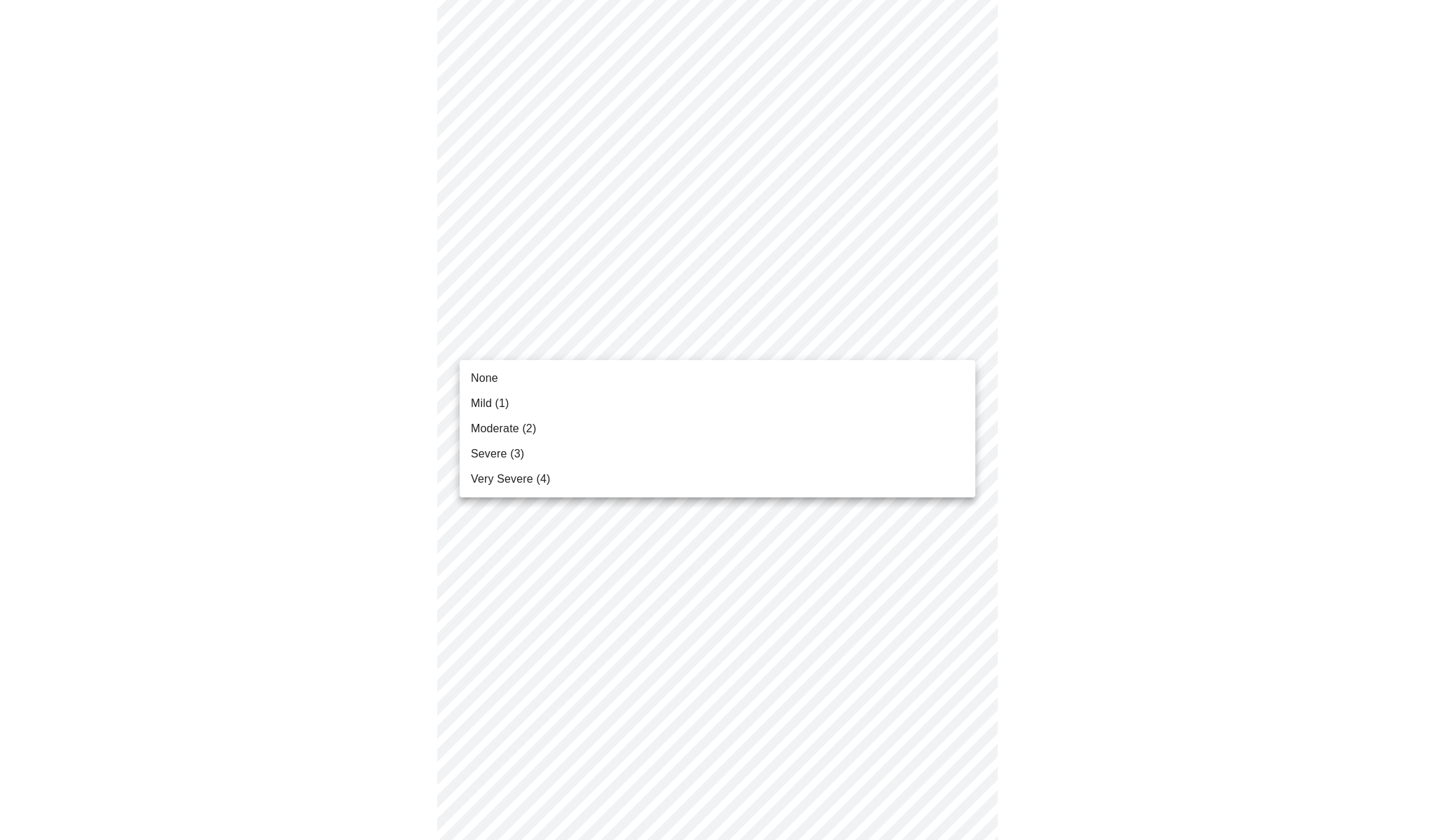
click at [584, 348] on body "MyMenopauseRx Appointments Messaging Labs Uploads Medications Community Refer a…" at bounding box center [718, 167] width 1424 height 1723
click at [560, 431] on li "Moderate (2)" at bounding box center [717, 428] width 516 height 25
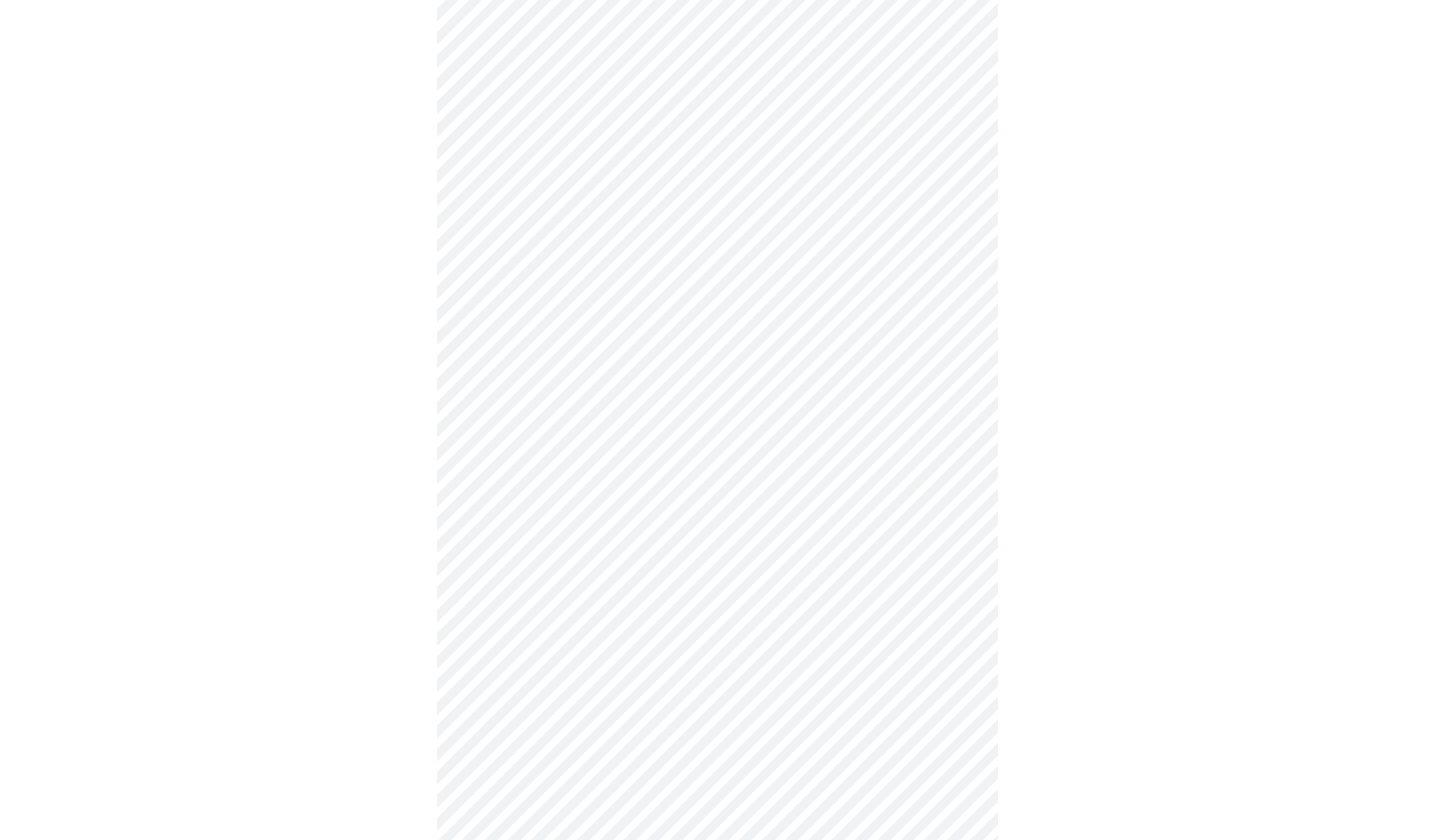
scroll to position [830, 0]
click at [573, 324] on body "MyMenopauseRx Appointments Messaging Labs Uploads Medications Community Refer a…" at bounding box center [718, 27] width 1424 height 1704
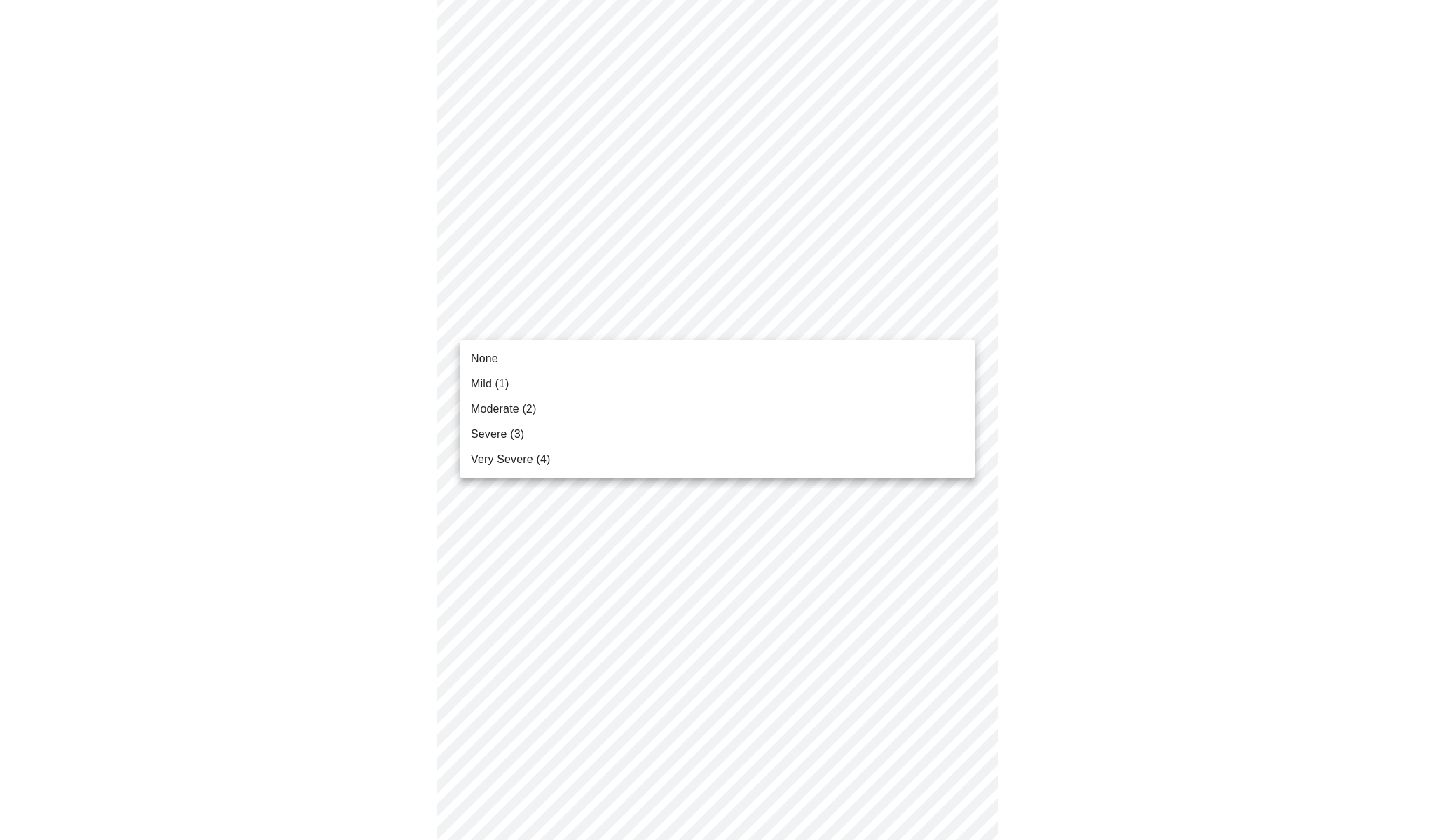
click at [531, 390] on li "Mild (1)" at bounding box center [717, 383] width 516 height 25
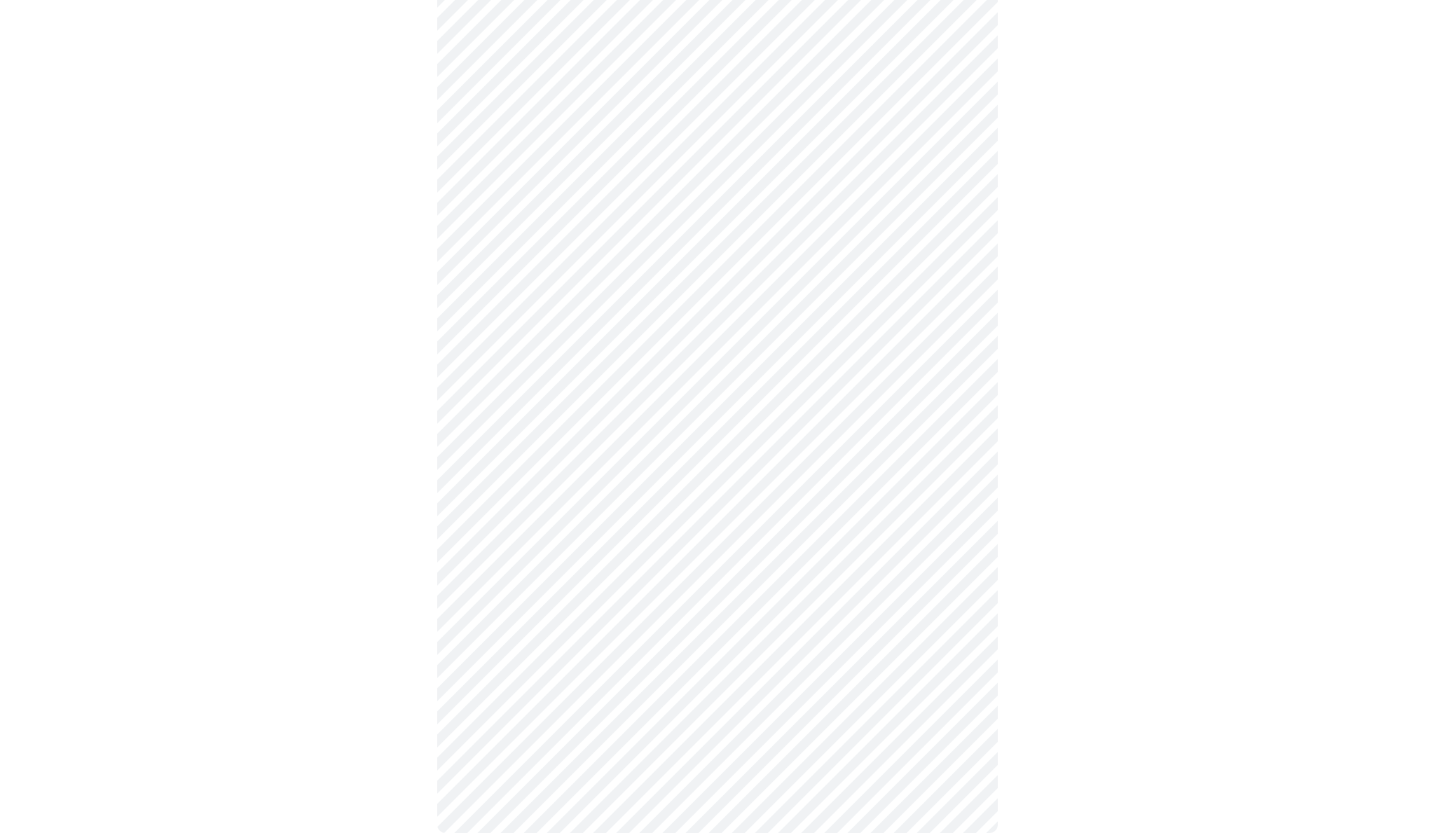
click at [548, 432] on body "MyMenopauseRx Appointments Messaging Labs Uploads Medications Community Refer a…" at bounding box center [718, 18] width 1424 height 1685
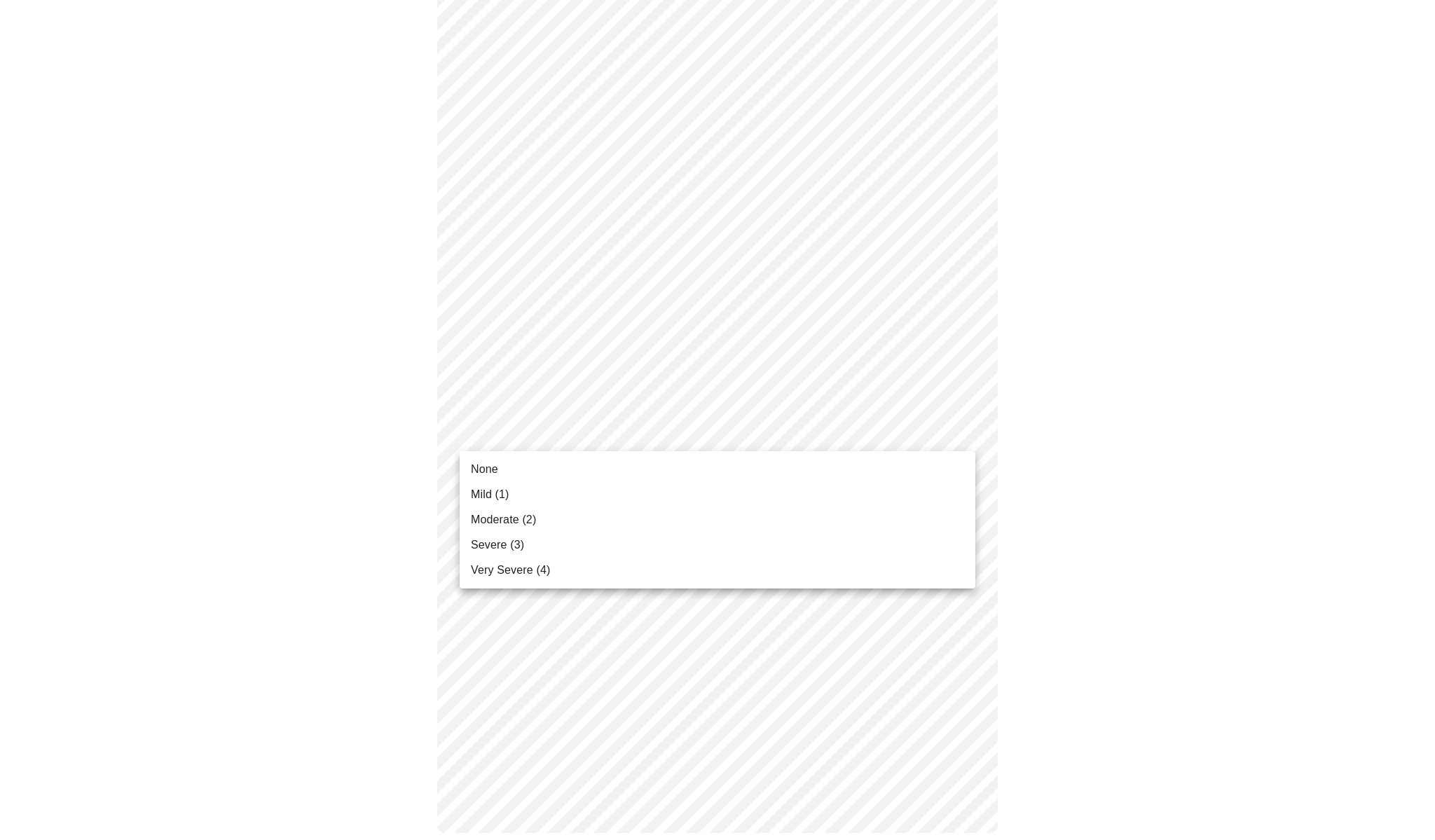
click at [534, 475] on li "None" at bounding box center [717, 469] width 516 height 25
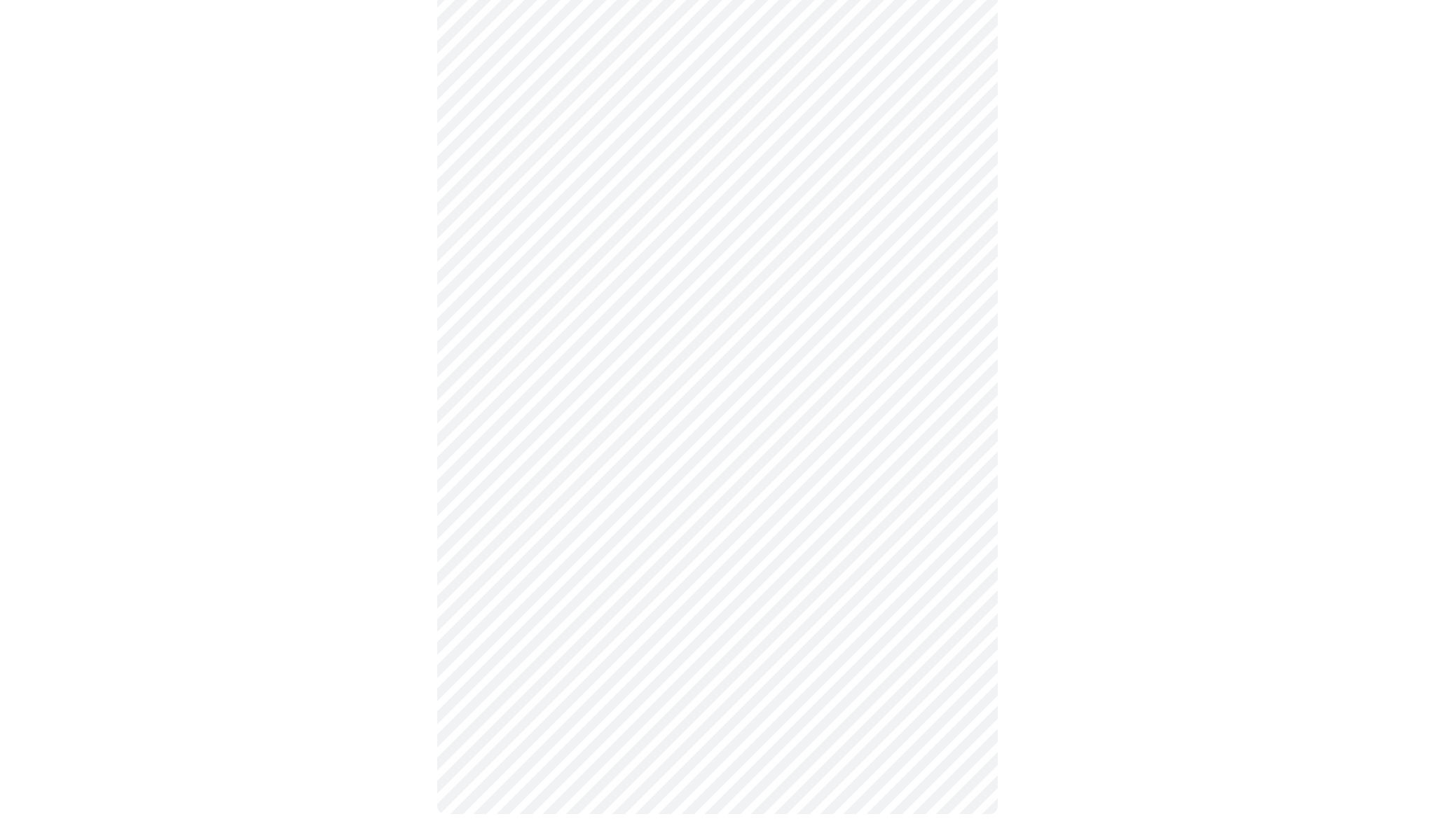
scroll to position [826, 0]
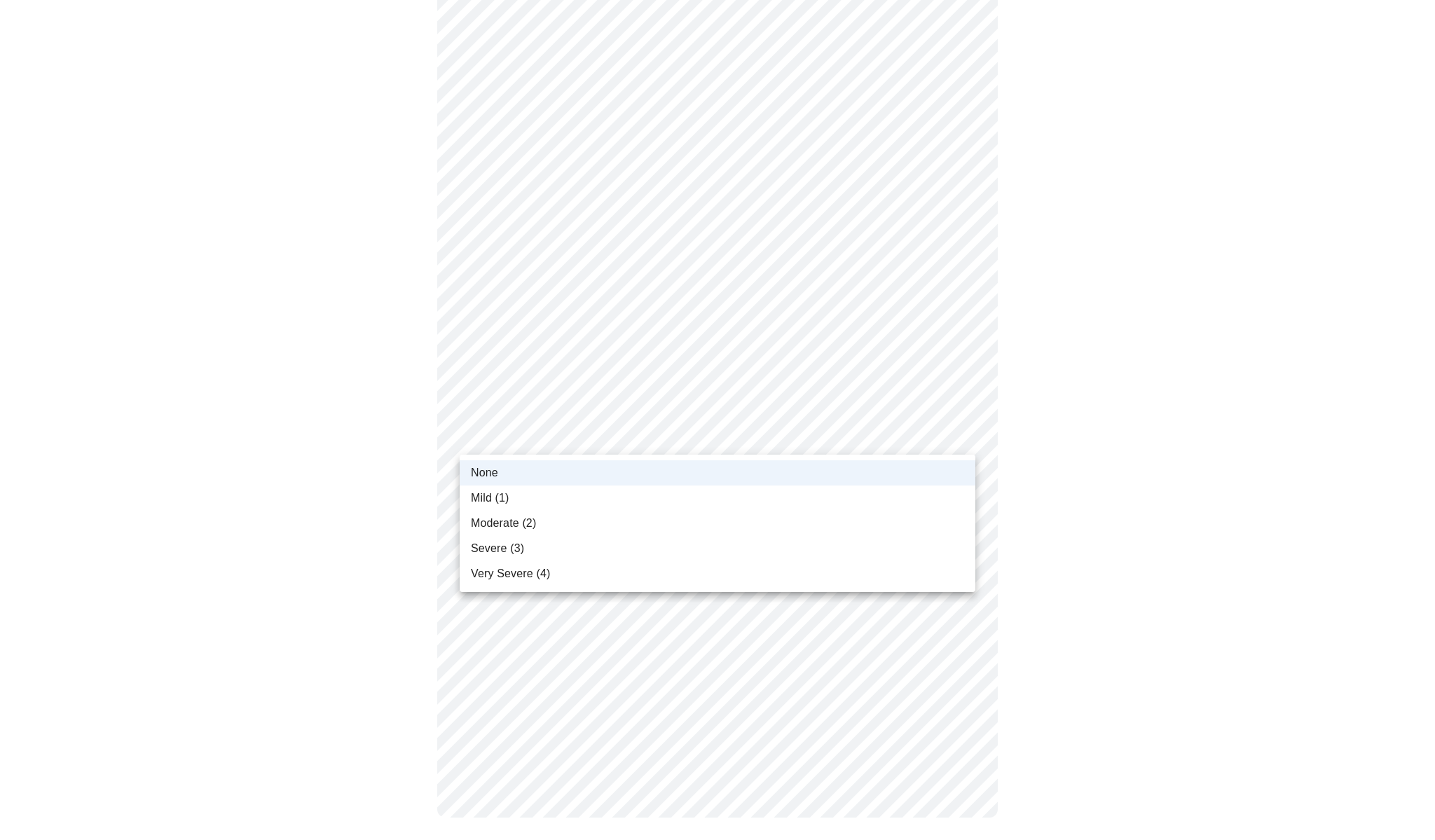
click at [529, 425] on body "MyMenopauseRx Appointments Messaging Labs Uploads Medications Community Refer a…" at bounding box center [718, 12] width 1424 height 1666
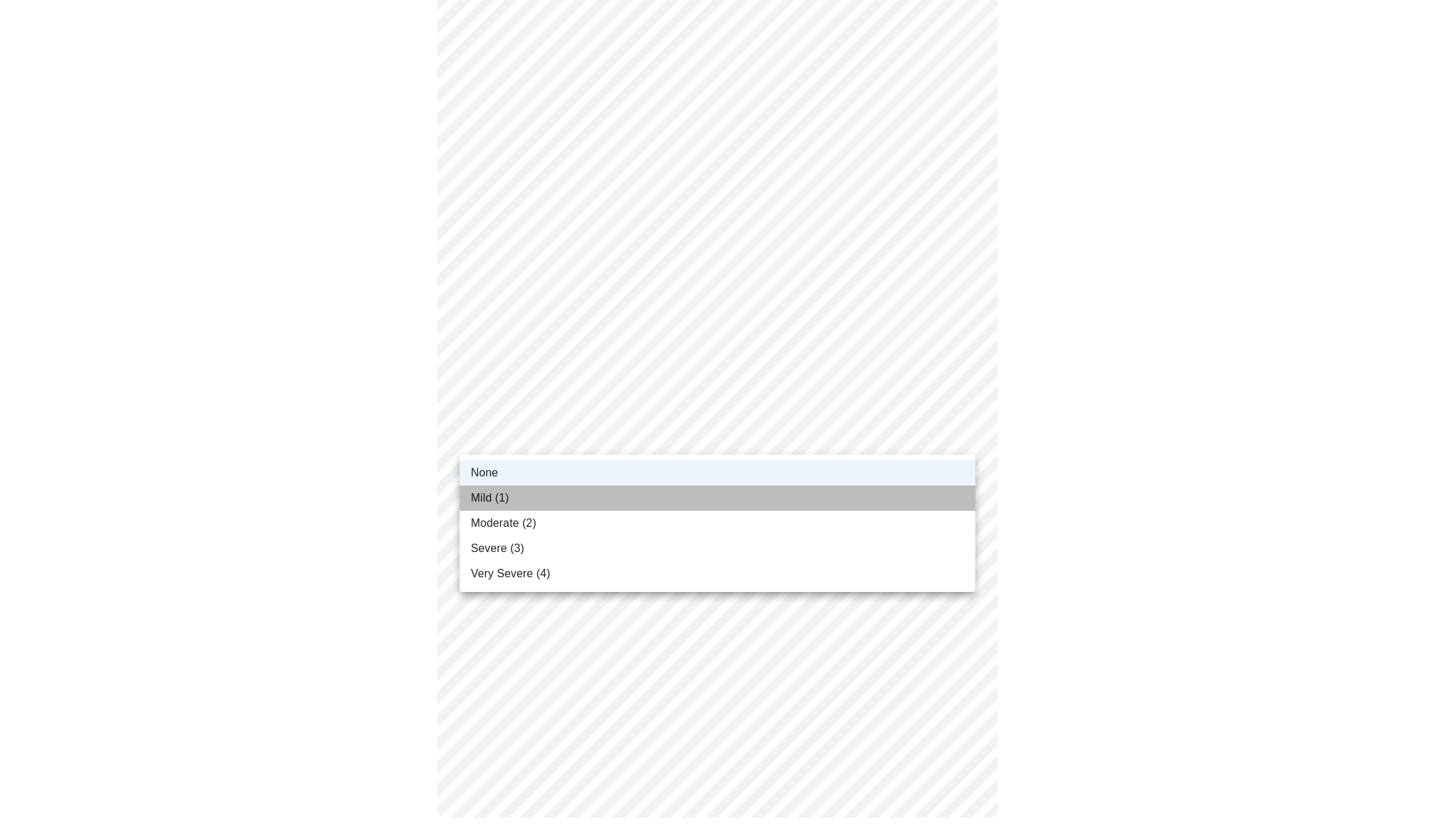
click at [521, 504] on li "Mild (1)" at bounding box center [717, 498] width 516 height 25
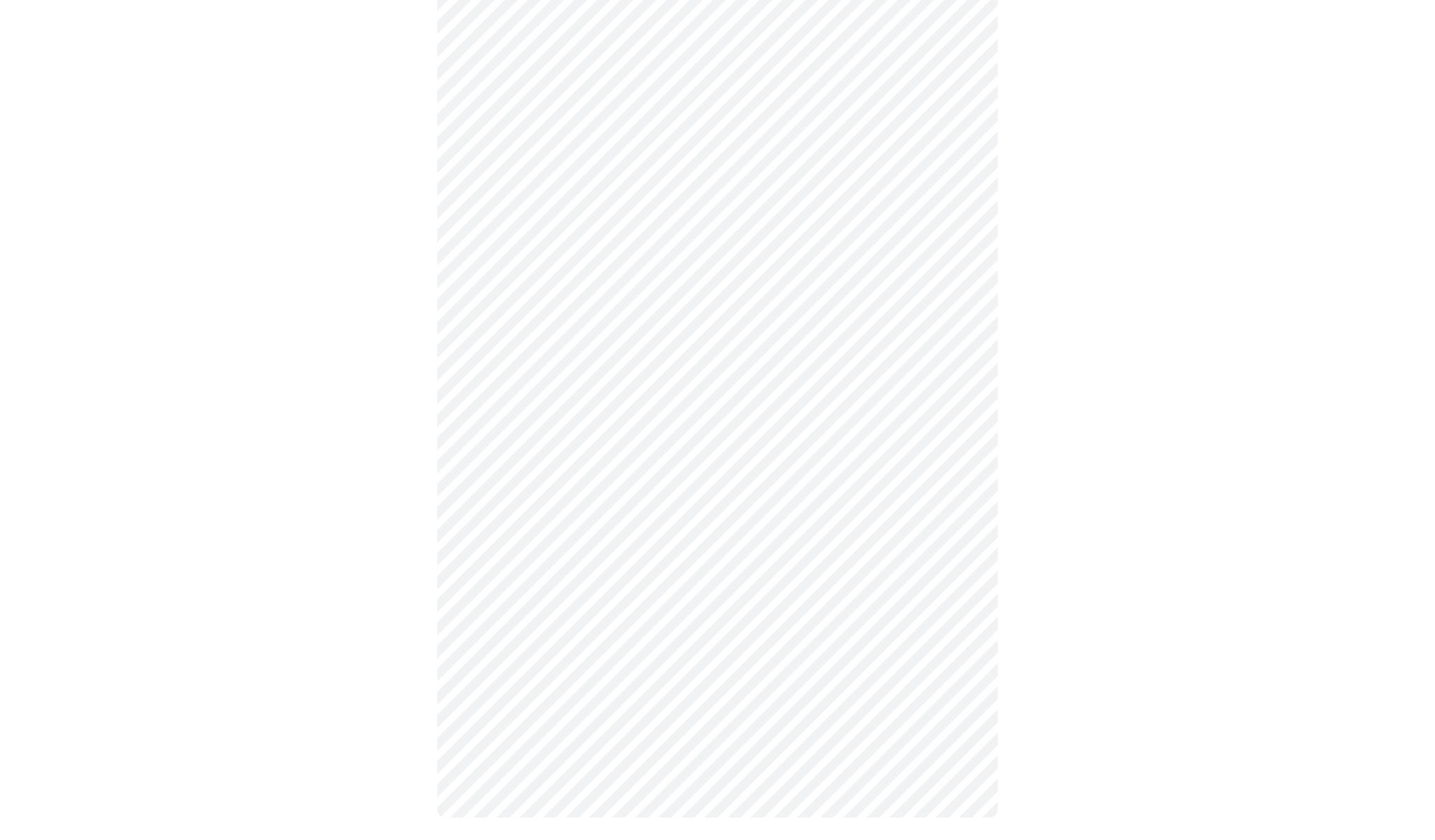
scroll to position [827, 0]
click at [524, 544] on body "MyMenopauseRx Appointments Messaging Labs Uploads Medications Community Refer a…" at bounding box center [718, 11] width 1424 height 1666
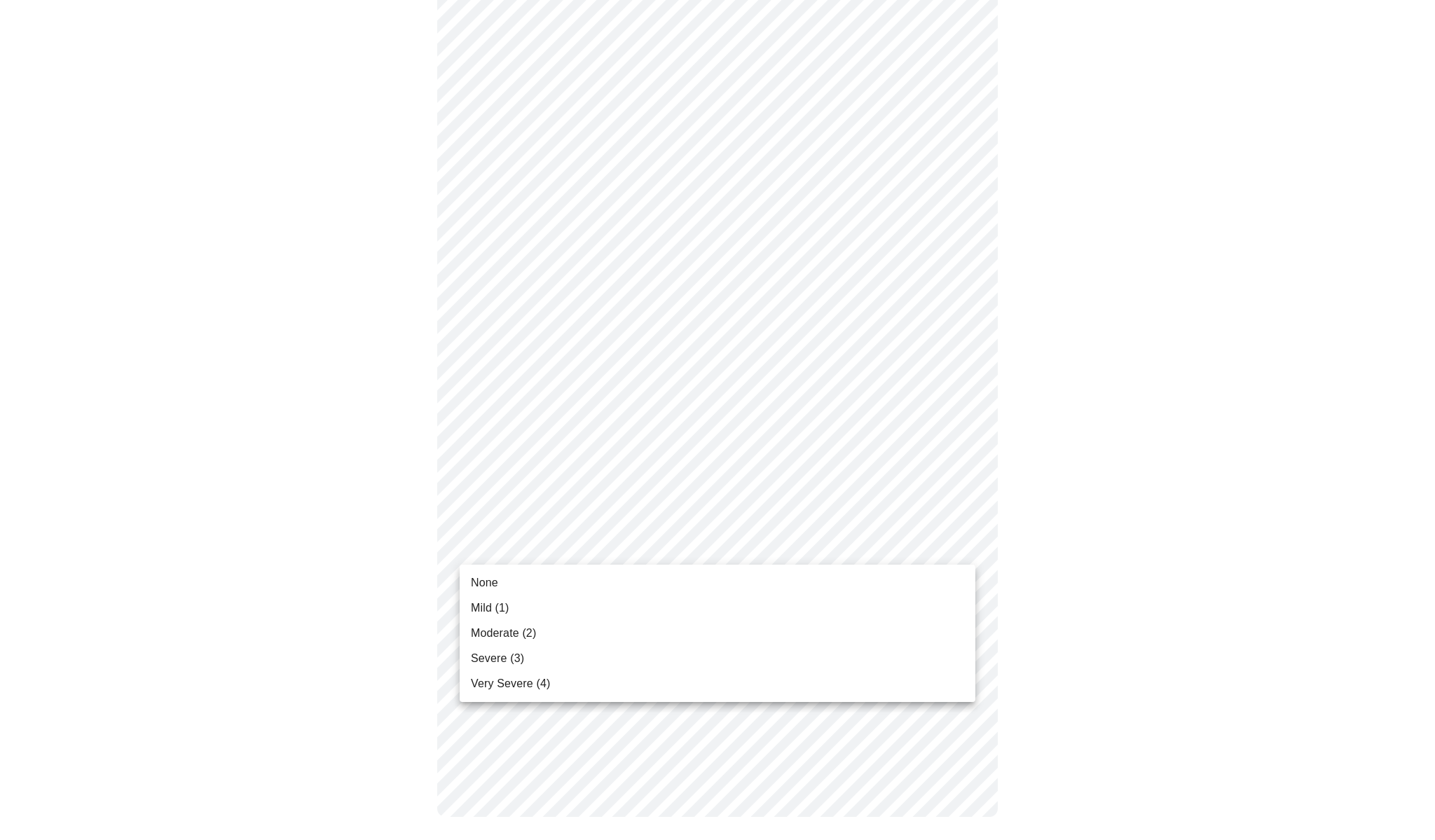
click at [523, 615] on li "Mild (1)" at bounding box center [717, 608] width 516 height 25
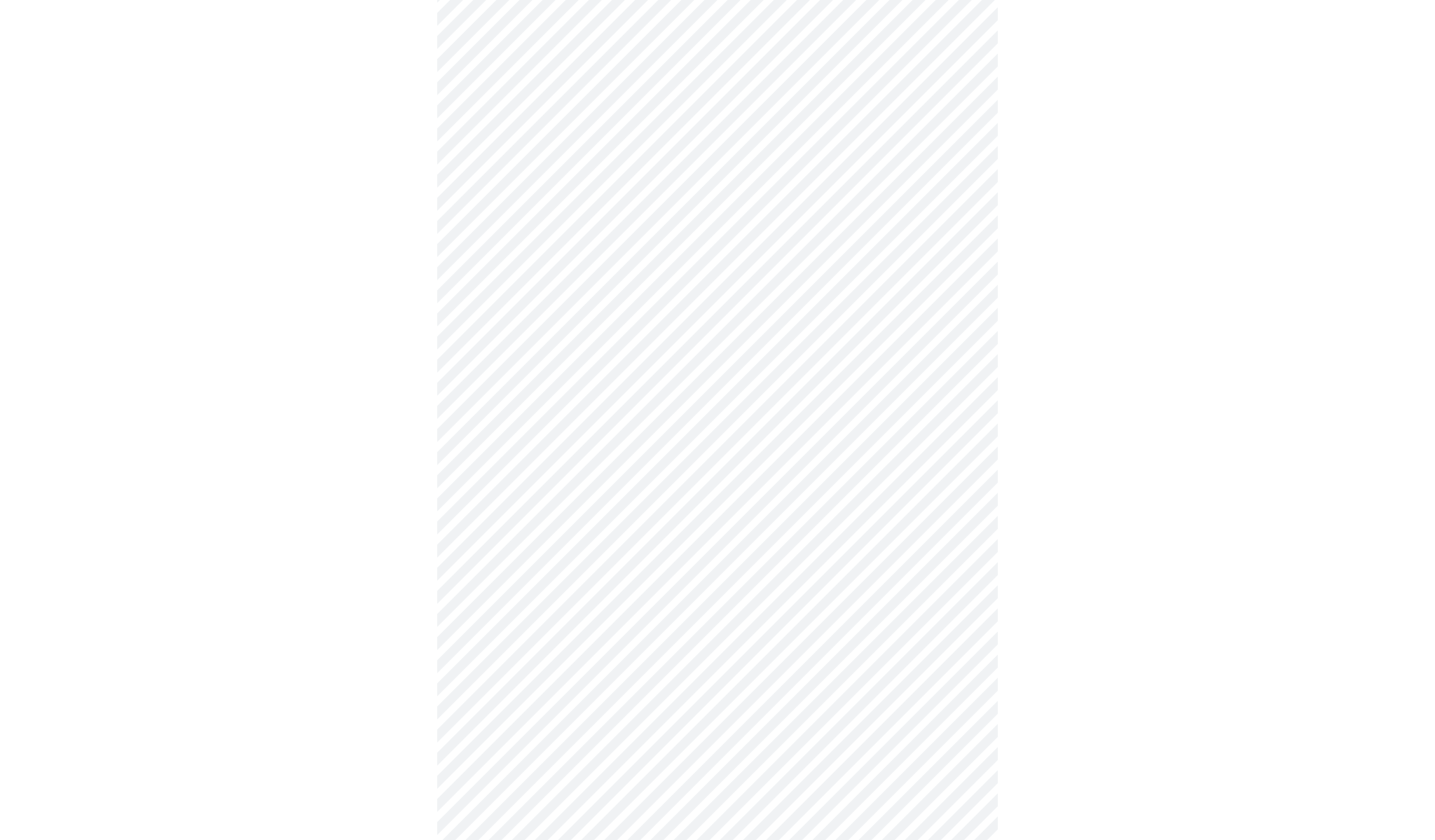
scroll to position [400, 0]
click at [729, 459] on body "MyMenopauseRx Appointments Messaging Labs Uploads Medications Community Refer a…" at bounding box center [718, 295] width 1424 height 1379
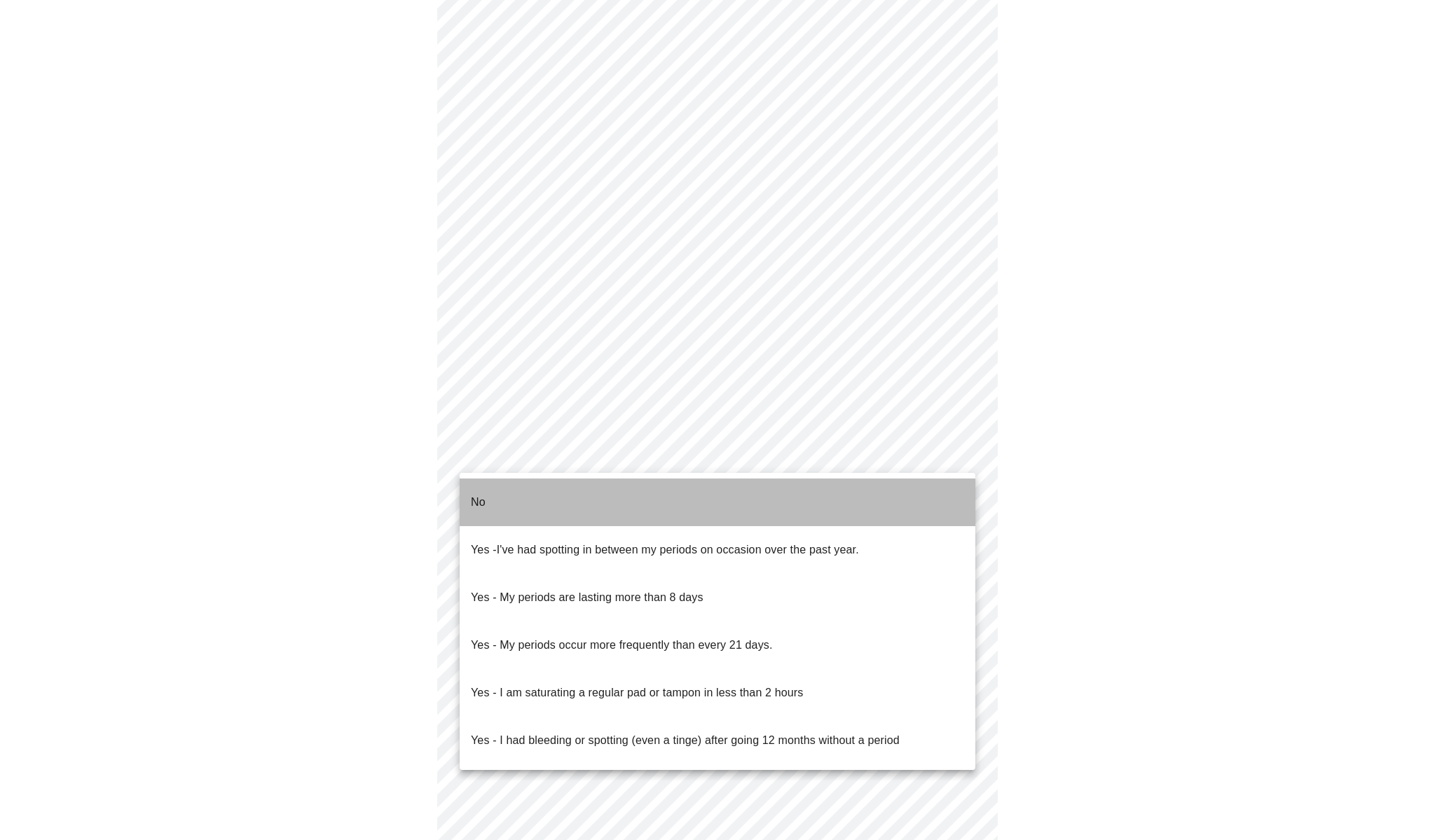
click at [513, 497] on li "No" at bounding box center [717, 502] width 516 height 48
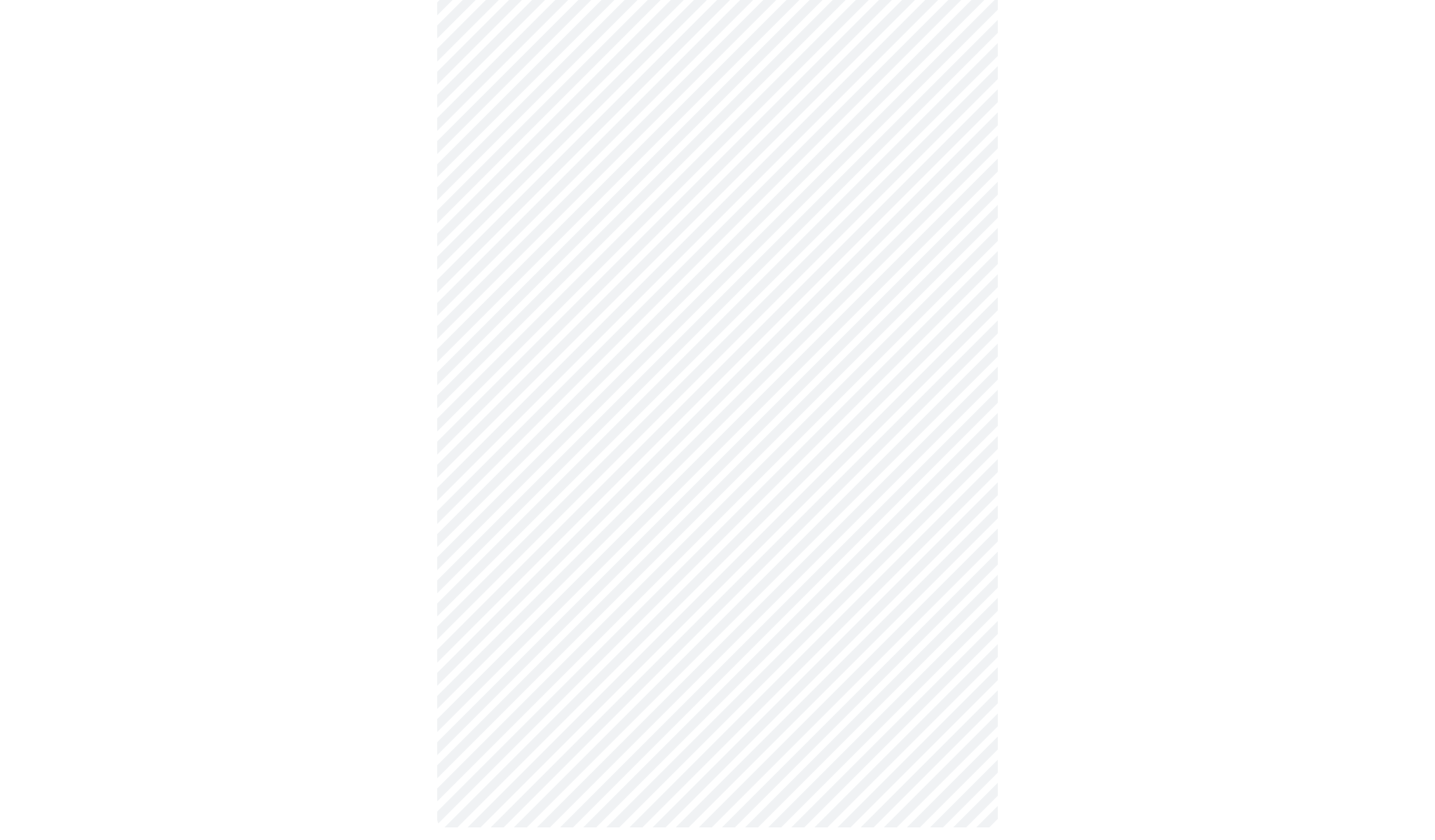
scroll to position [525, 0]
click at [542, 437] on body "MyMenopauseRx Appointments Messaging Labs Uploads Medications Community Refer a…" at bounding box center [718, 166] width 1424 height 1372
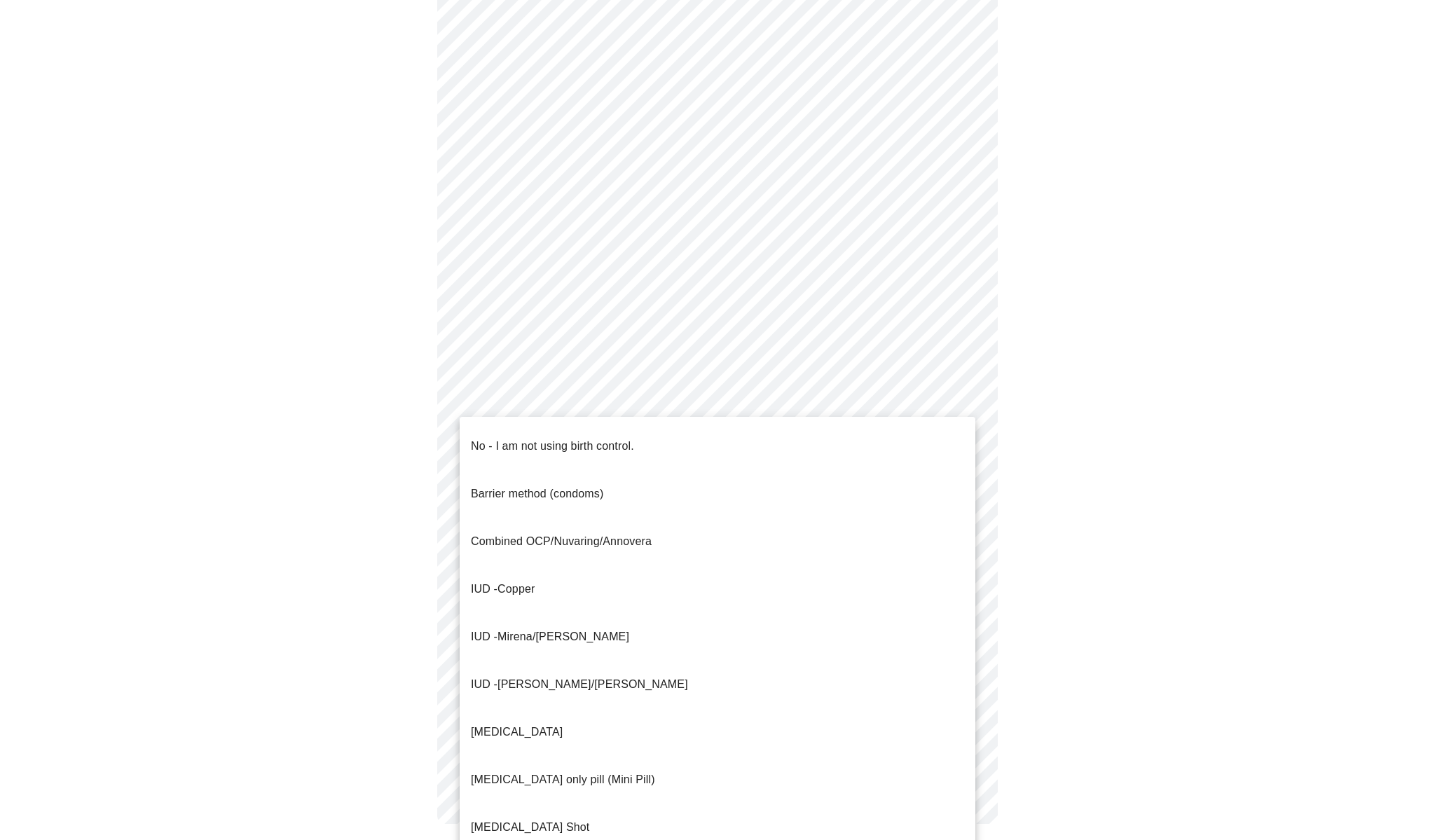
click at [512, 630] on span "Mirena/[PERSON_NAME]" at bounding box center [563, 636] width 132 height 12
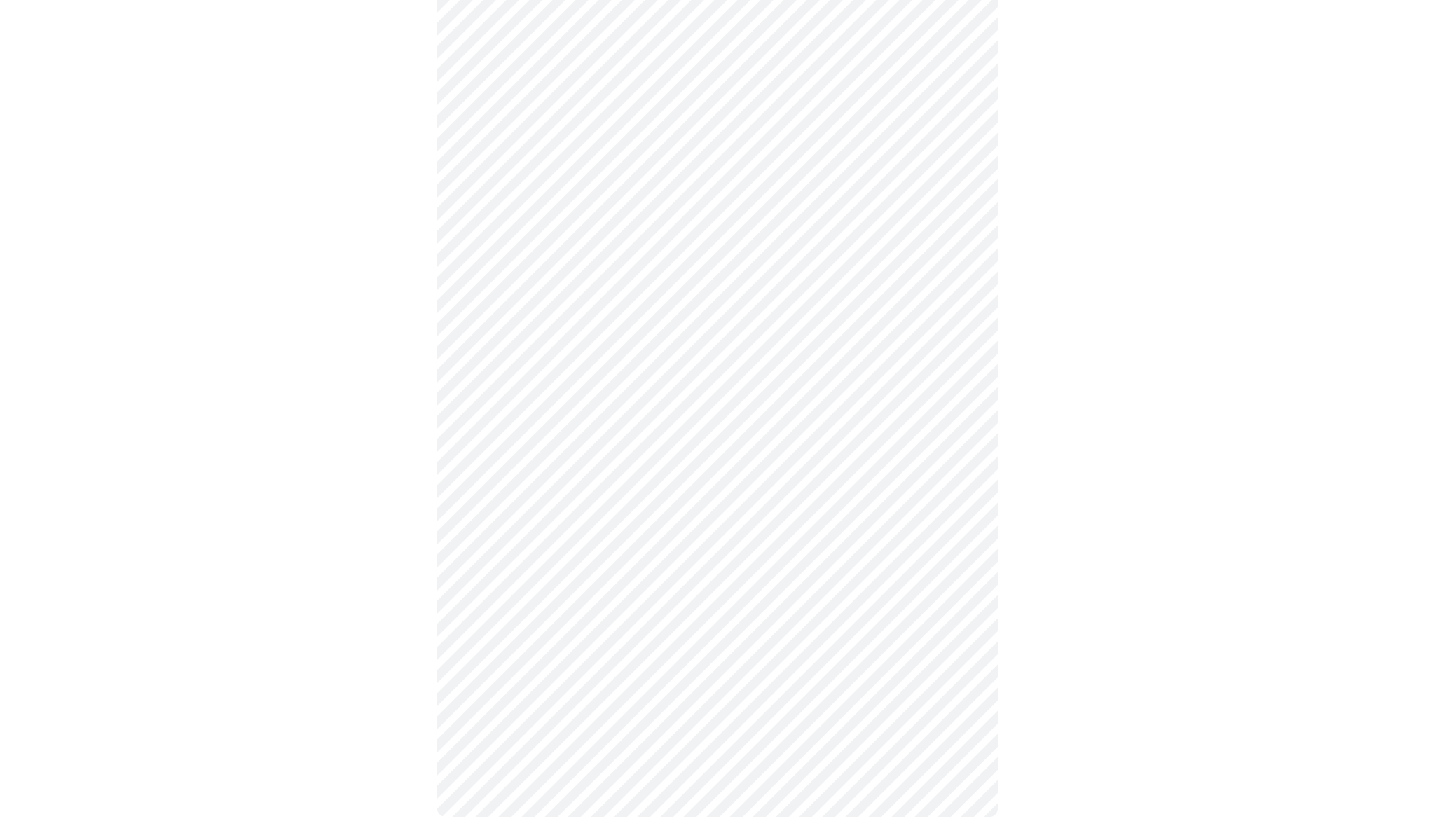
scroll to position [524, 0]
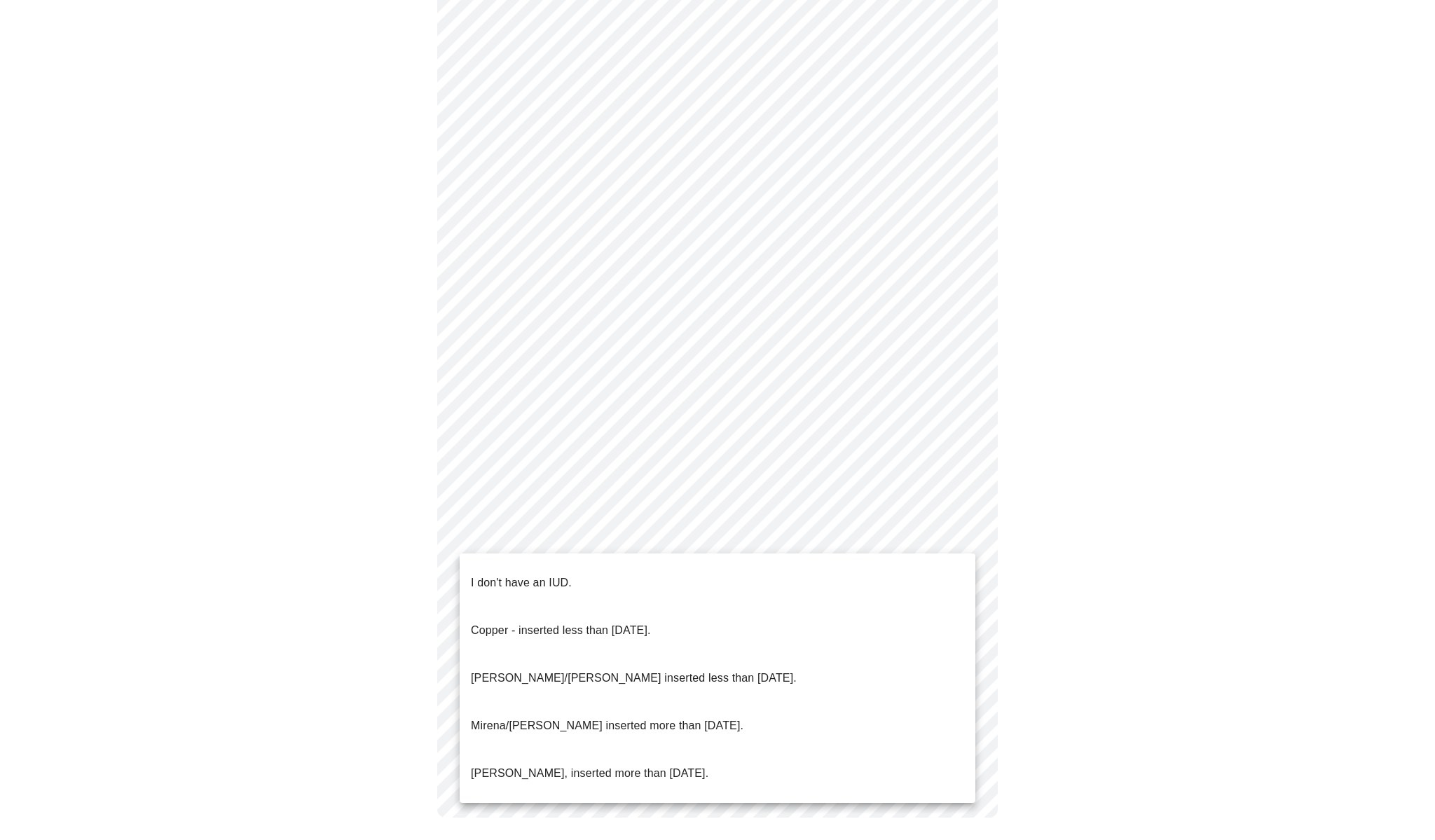
click at [517, 539] on body "MyMenopauseRx Appointments Messaging Labs Uploads Medications Community Refer a…" at bounding box center [718, 164] width 1424 height 1364
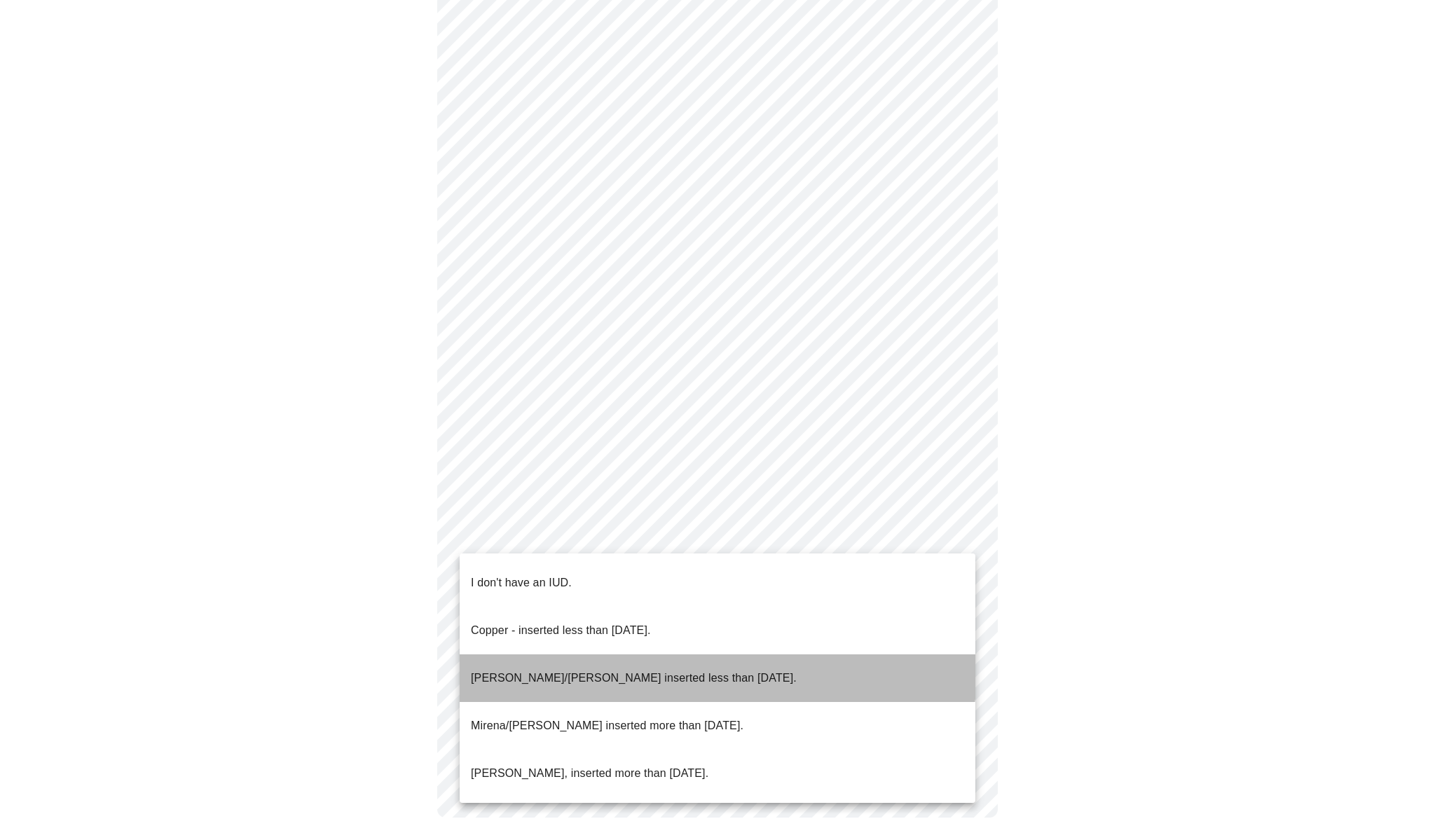
click at [508, 654] on li "[PERSON_NAME]/[PERSON_NAME] inserted less than [DATE]." at bounding box center [717, 678] width 516 height 48
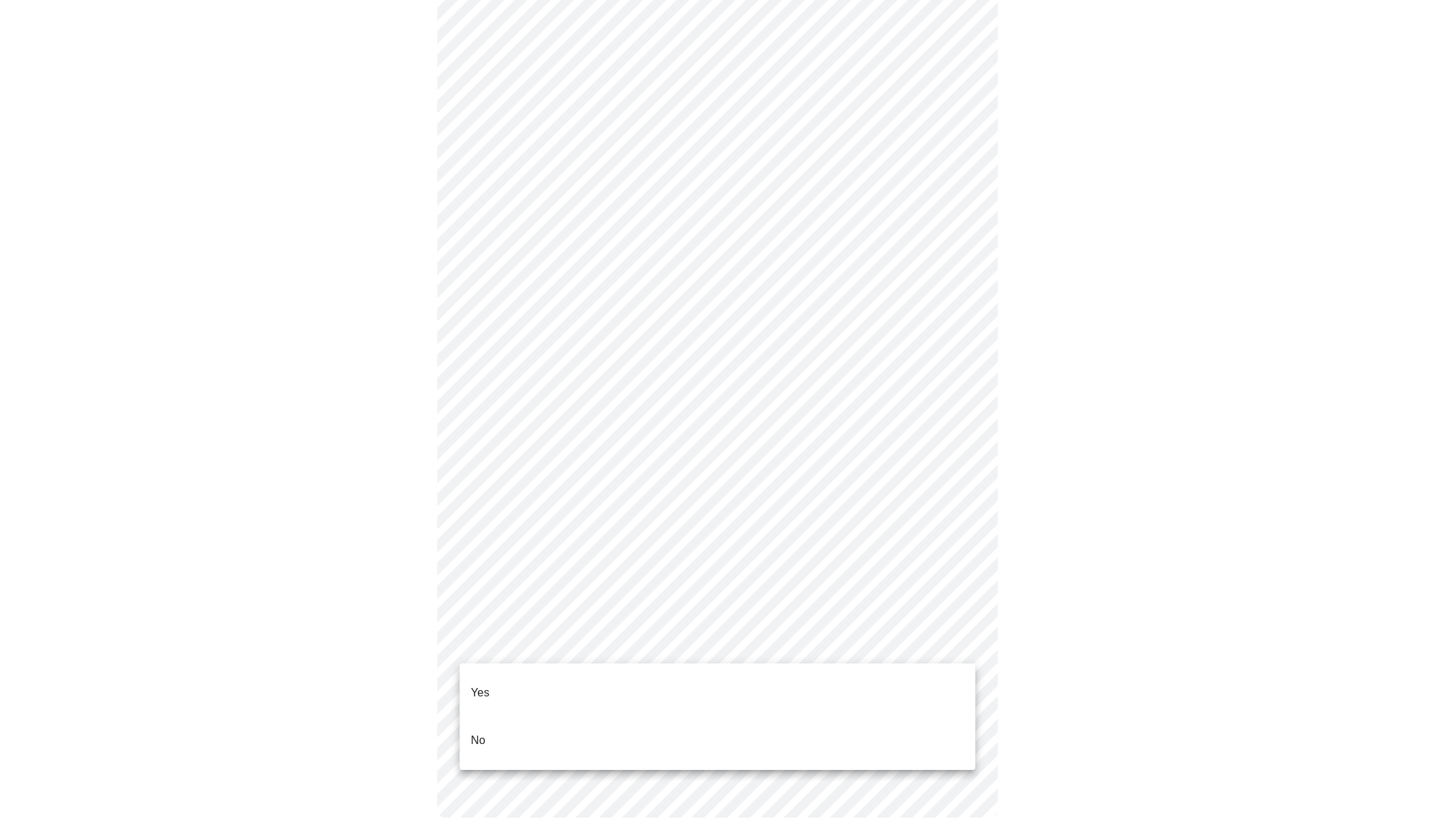
click at [504, 649] on body "MyMenopauseRx Appointments Messaging Labs Uploads Medications Community Refer a…" at bounding box center [718, 167] width 1424 height 1356
click at [491, 684] on li "Yes" at bounding box center [717, 692] width 516 height 48
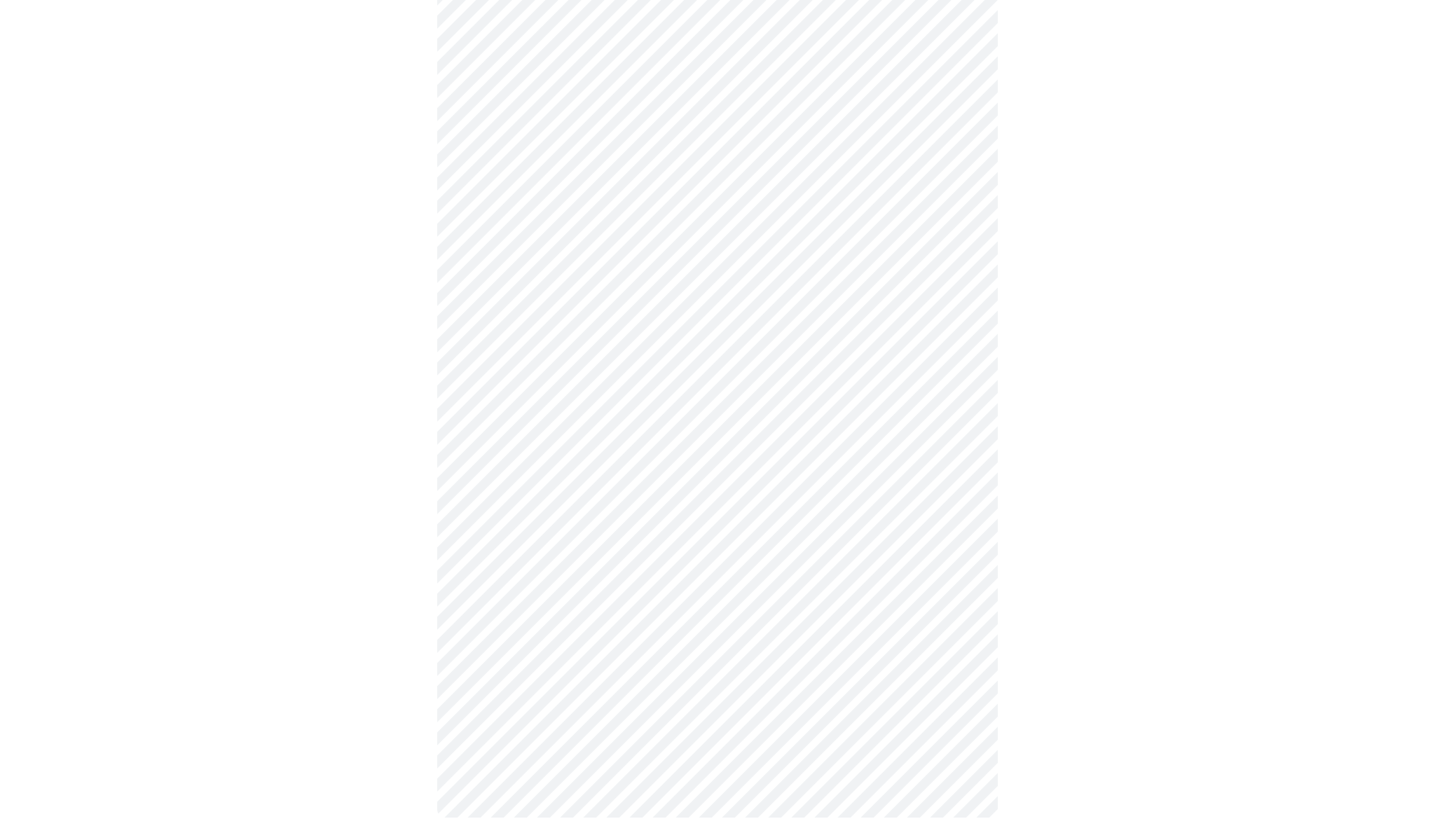
scroll to position [0, 0]
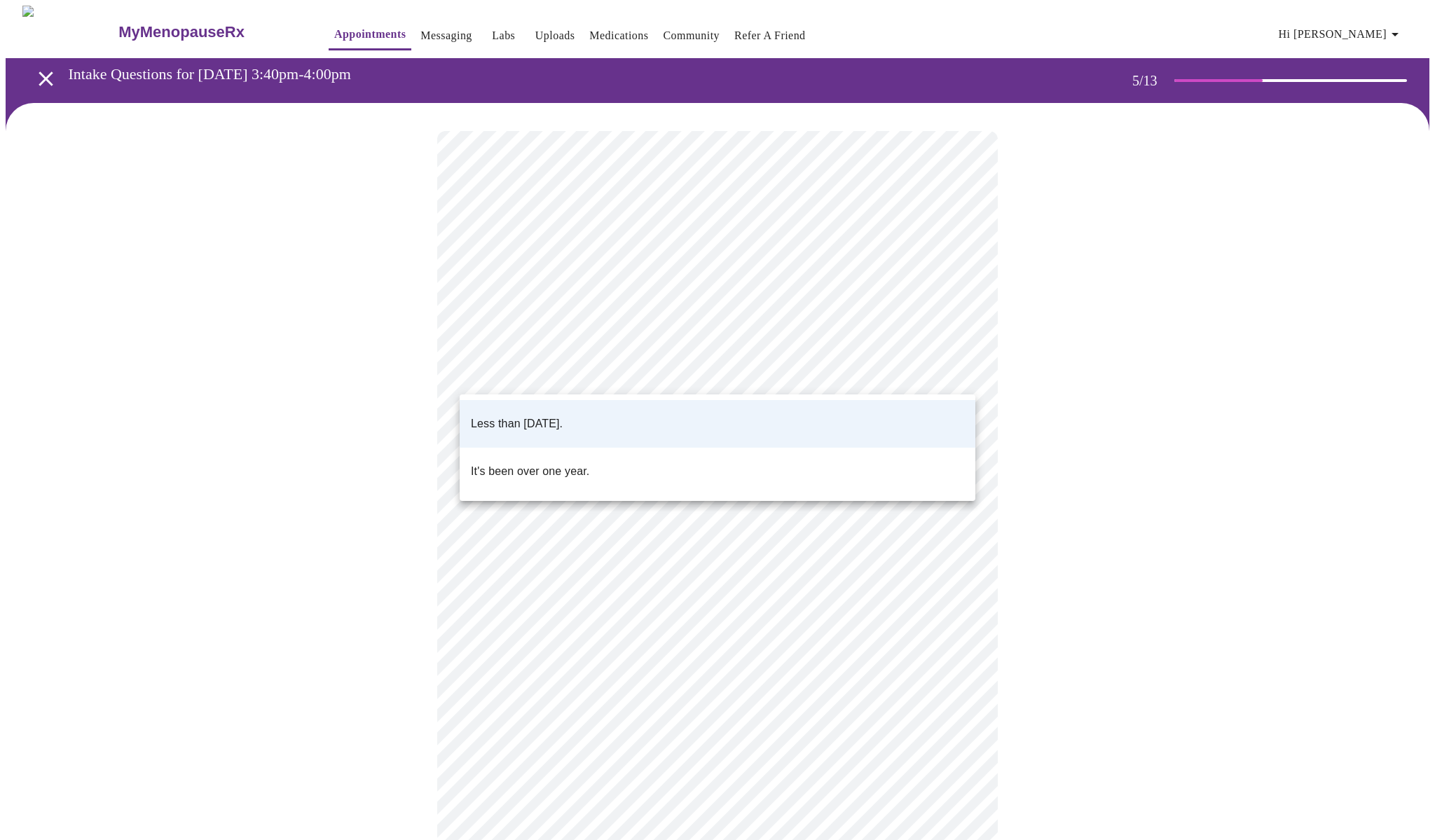
click at [615, 374] on body "MyMenopauseRx Appointments Messaging Labs Uploads Medications Community Refer a…" at bounding box center [718, 523] width 1424 height 1034
click at [615, 374] on div at bounding box center [718, 420] width 1435 height 840
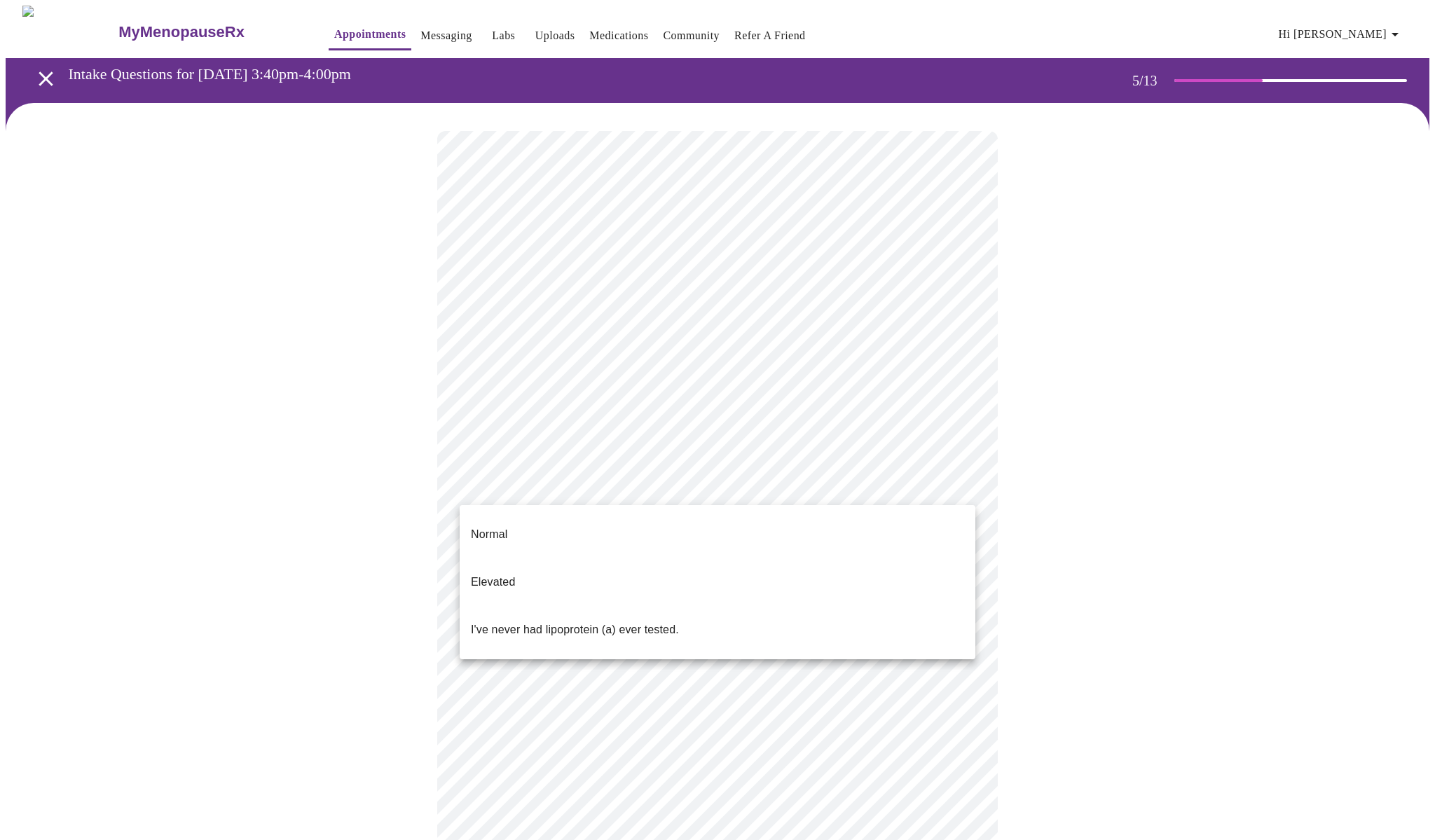
click at [575, 487] on body "MyMenopauseRx Appointments Messaging Labs Uploads Medications Community Refer a…" at bounding box center [718, 523] width 1424 height 1034
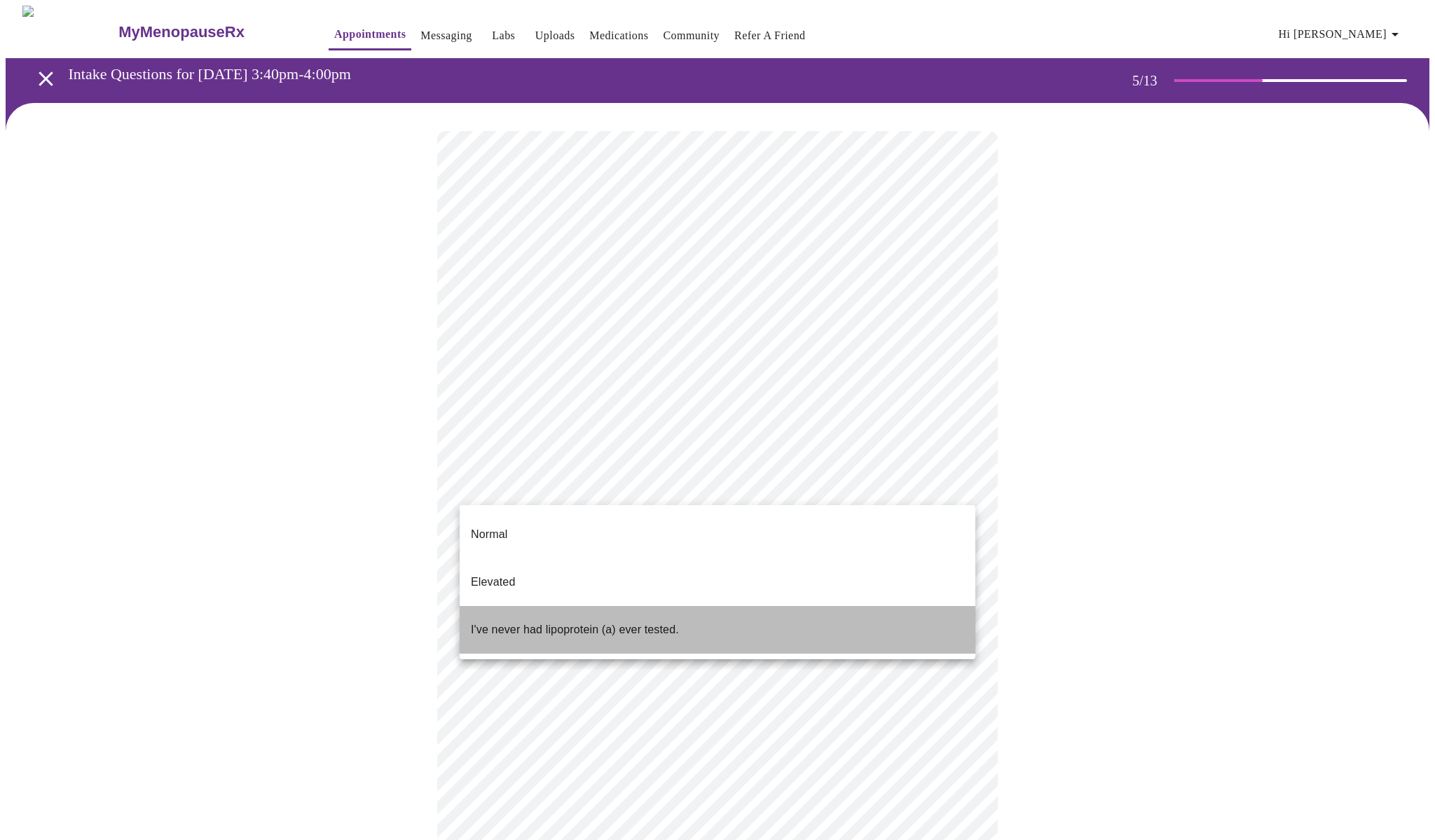
click at [567, 621] on p "I've never had lipoprotein (a) ever tested." at bounding box center [575, 629] width 208 height 17
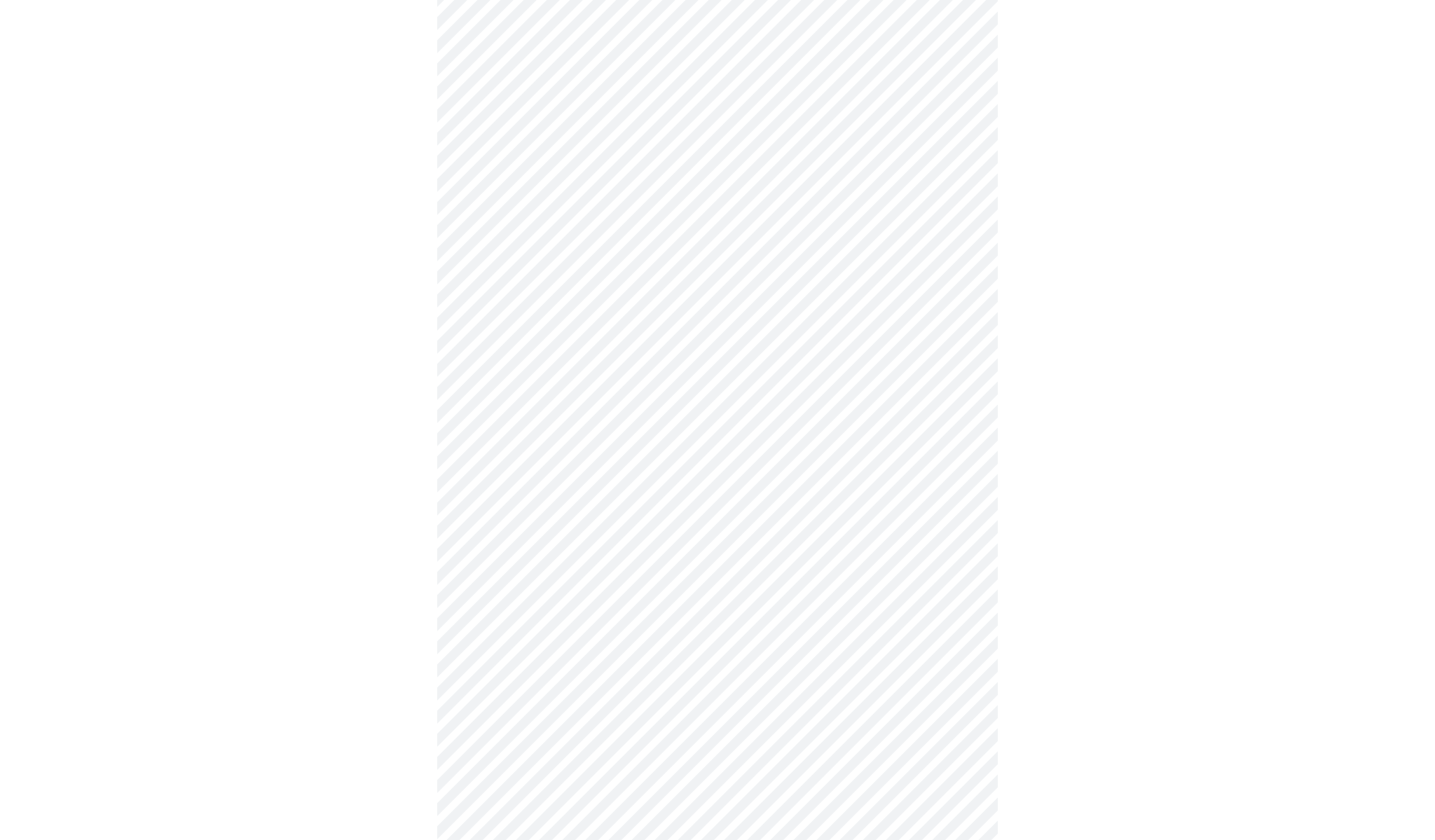
scroll to position [3489, 0]
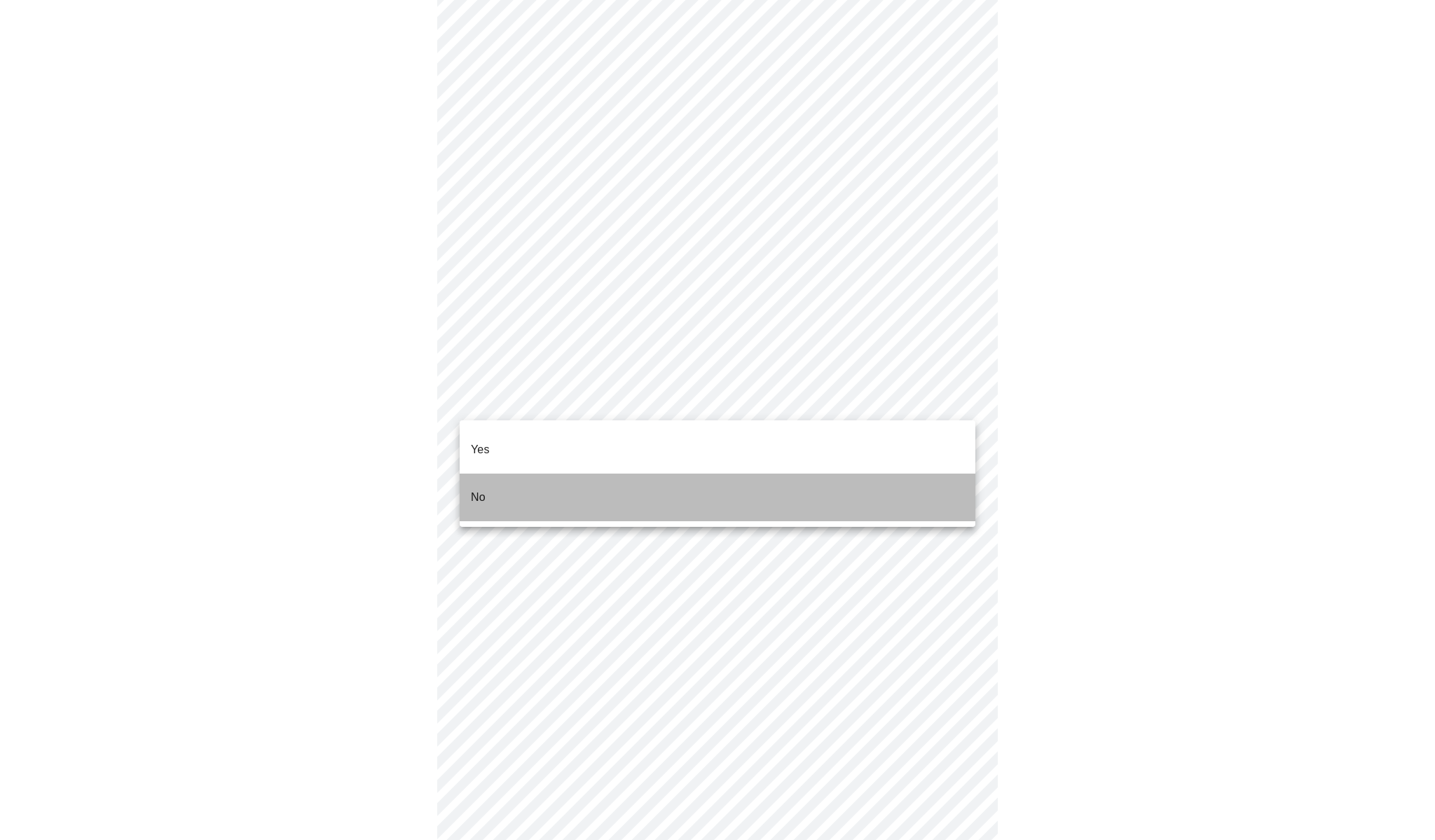
click at [553, 476] on li "No" at bounding box center [717, 497] width 516 height 48
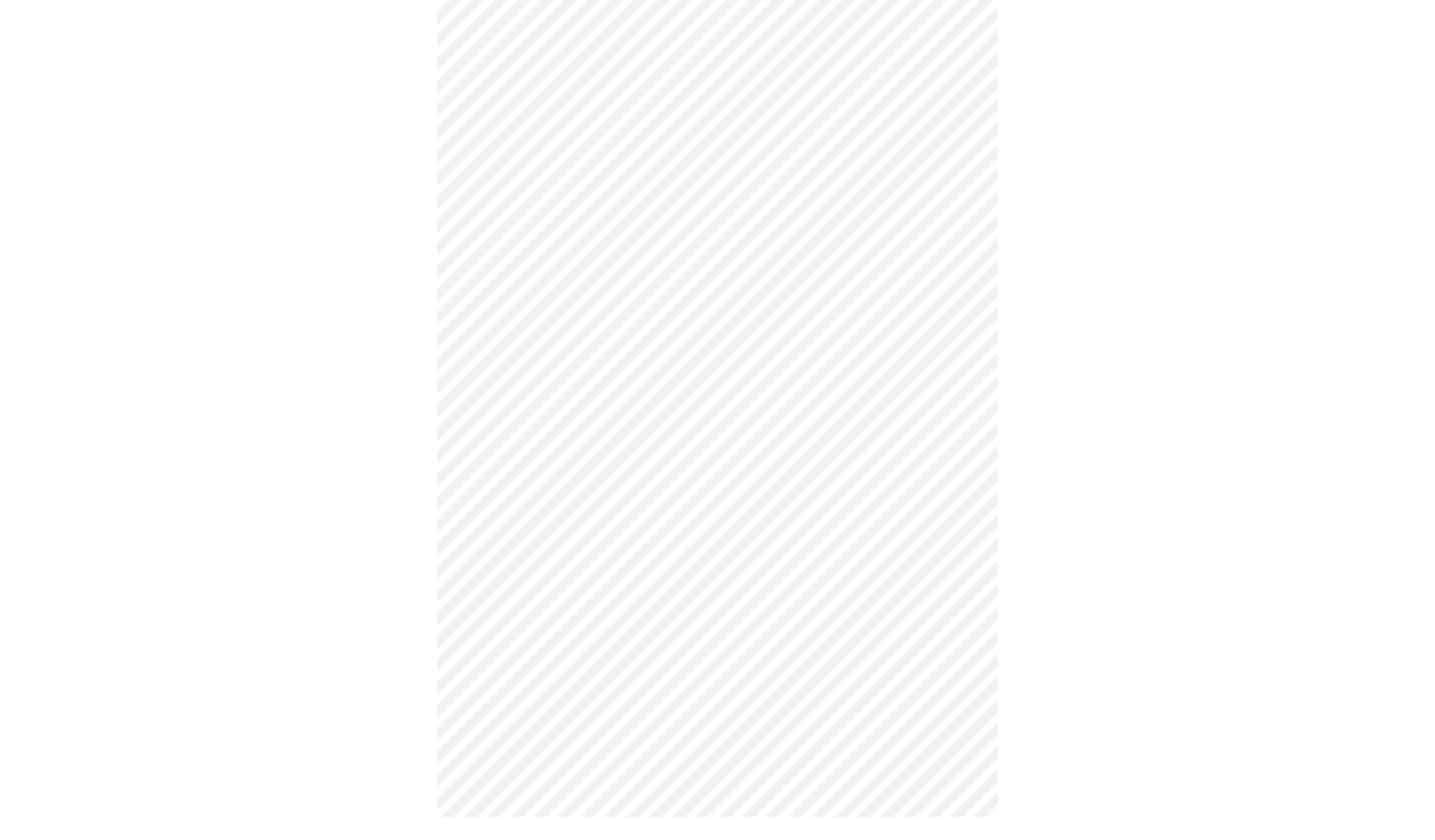
scroll to position [466, 0]
